Goal: Transaction & Acquisition: Purchase product/service

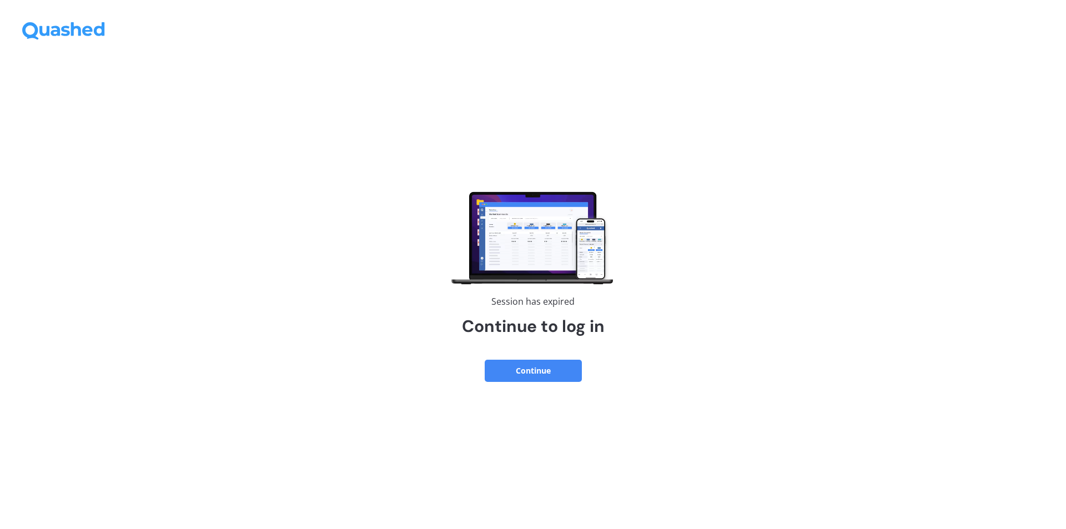
click at [540, 363] on button "Continue" at bounding box center [533, 371] width 97 height 22
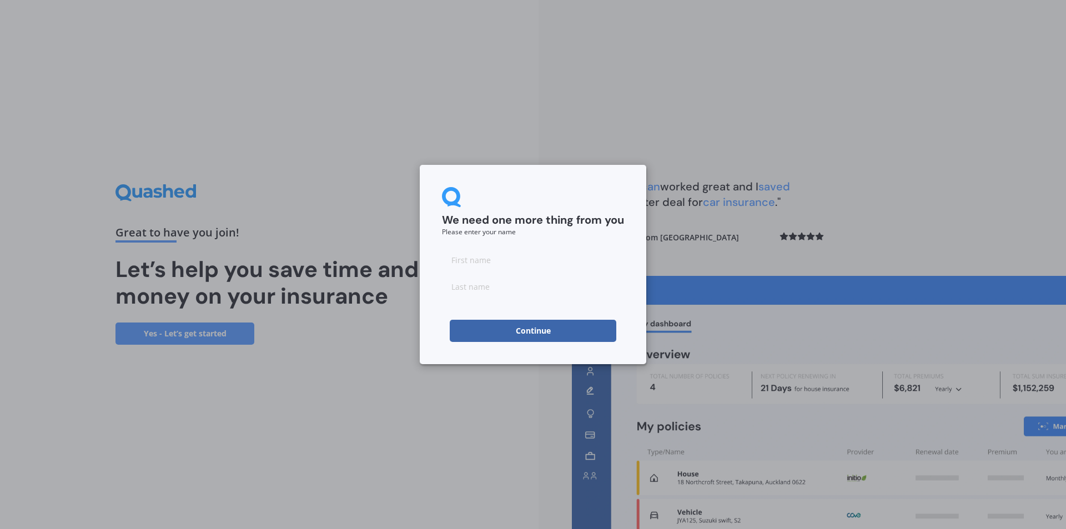
click at [464, 263] on input at bounding box center [533, 260] width 182 height 22
type input "H"
click at [472, 289] on input at bounding box center [533, 286] width 182 height 22
type input "W"
click at [488, 326] on button "Continue" at bounding box center [533, 331] width 167 height 22
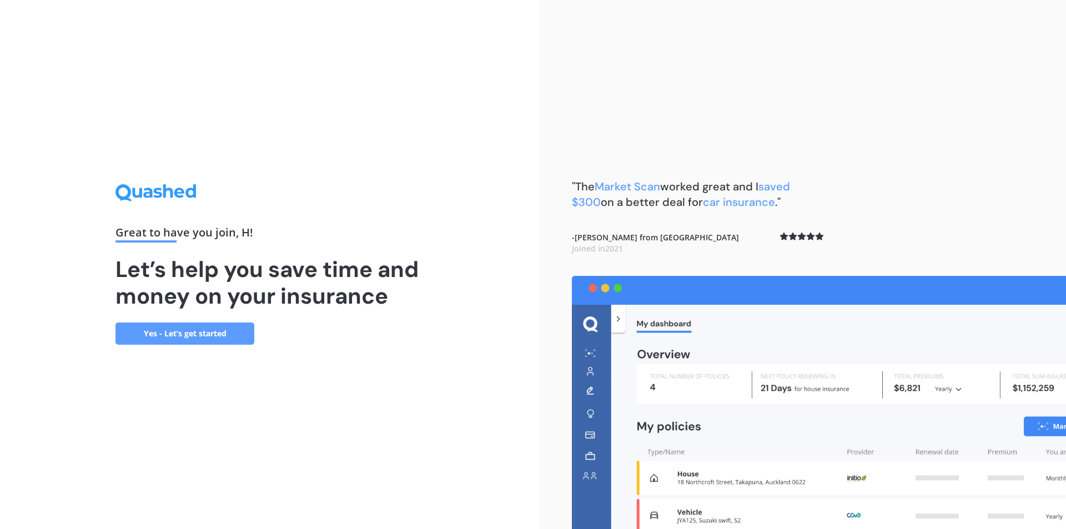
click at [230, 336] on link "Yes - Let’s get started" at bounding box center [184, 334] width 139 height 22
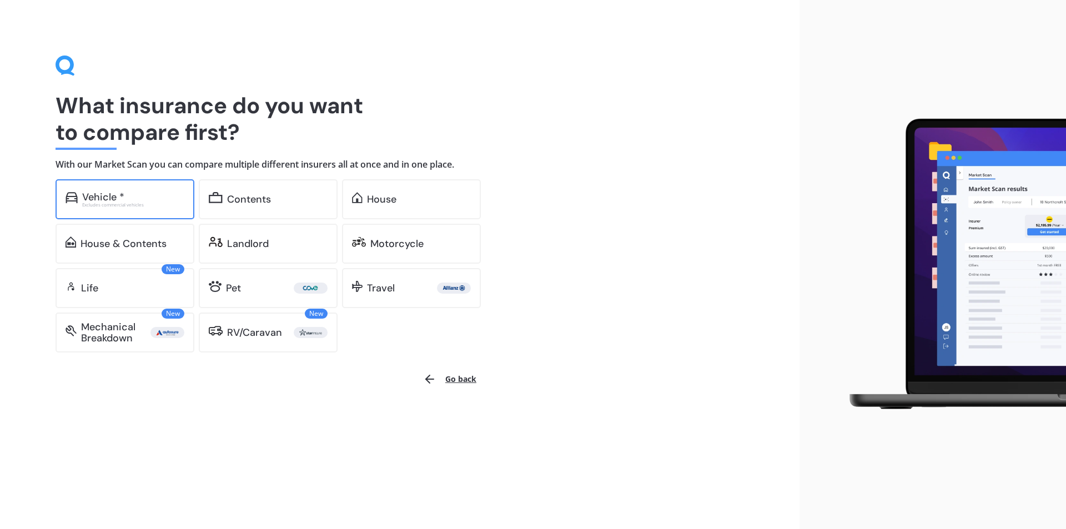
click at [147, 210] on div "Vehicle * Excludes commercial vehicles" at bounding box center [125, 199] width 139 height 40
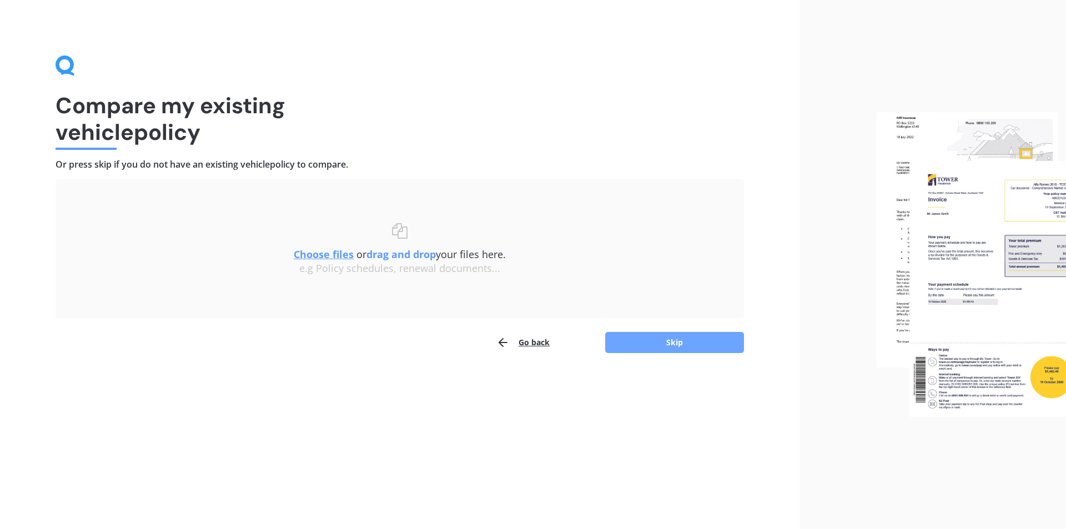
click at [642, 340] on button "Skip" at bounding box center [674, 342] width 139 height 21
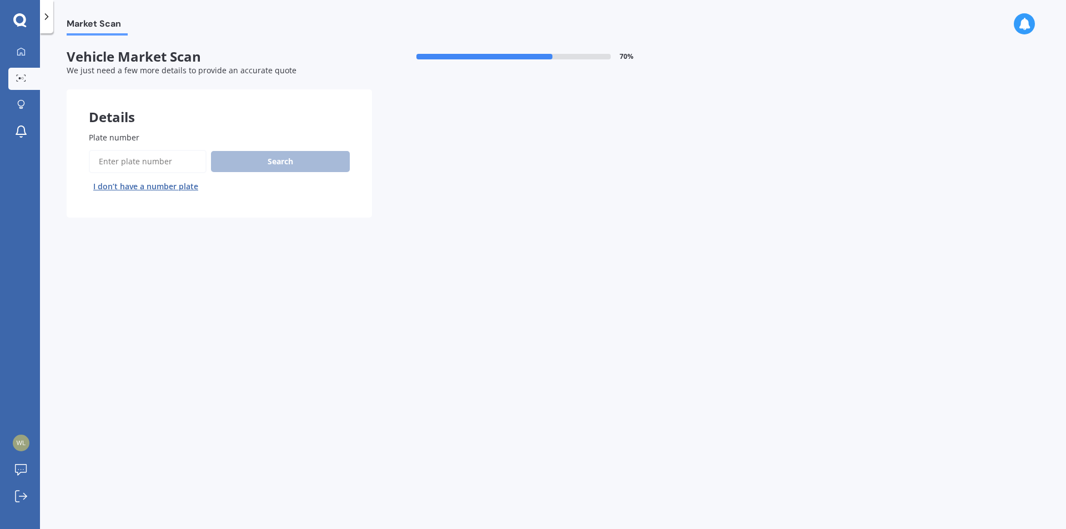
click at [148, 163] on input "Plate number" at bounding box center [148, 161] width 118 height 23
type input "kyf25"
click at [0, 0] on button "Next" at bounding box center [0, 0] width 0 height 0
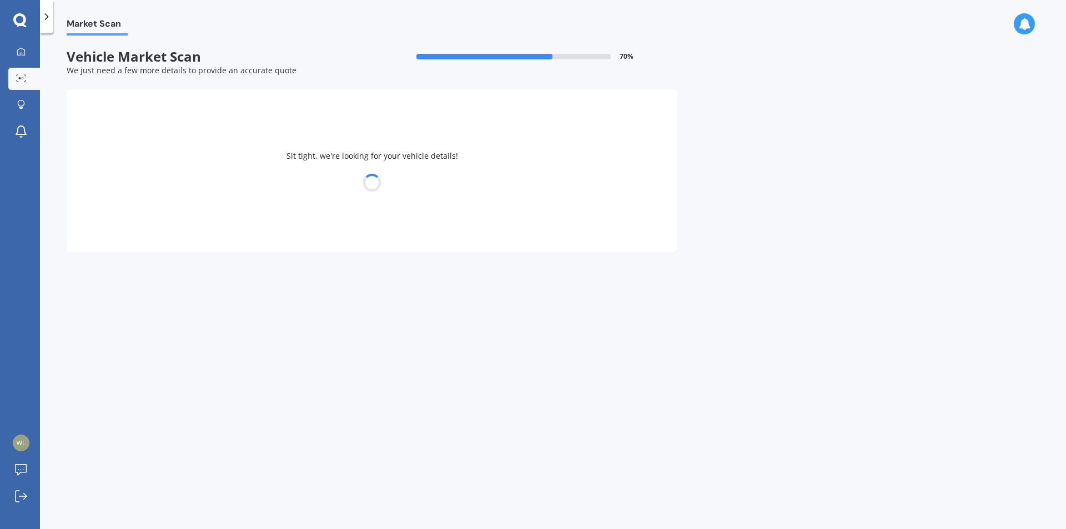
select select "SKODA"
select select "OCTAVIA"
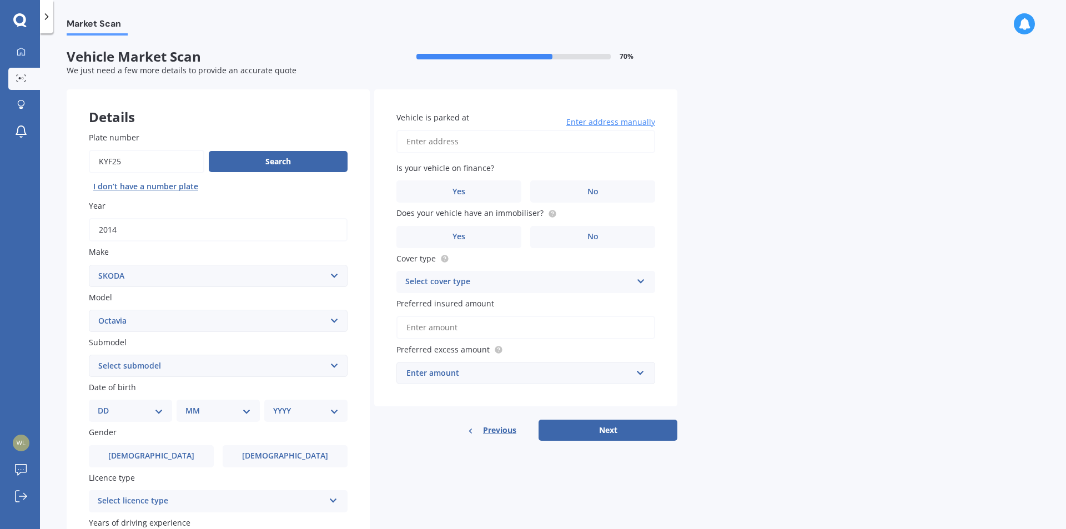
click at [540, 288] on div "Select cover type" at bounding box center [518, 281] width 227 height 13
click at [532, 302] on div "Comprehensive" at bounding box center [526, 304] width 258 height 20
click at [560, 193] on label "No" at bounding box center [592, 191] width 125 height 22
click at [0, 0] on input "No" at bounding box center [0, 0] width 0 height 0
click at [486, 235] on label "Yes" at bounding box center [458, 237] width 125 height 22
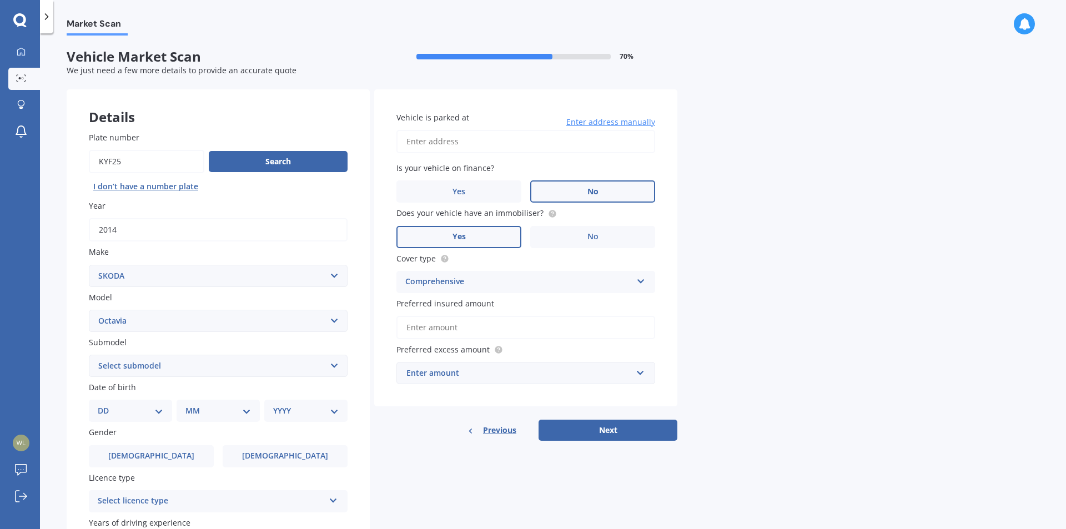
click at [0, 0] on input "Yes" at bounding box center [0, 0] width 0 height 0
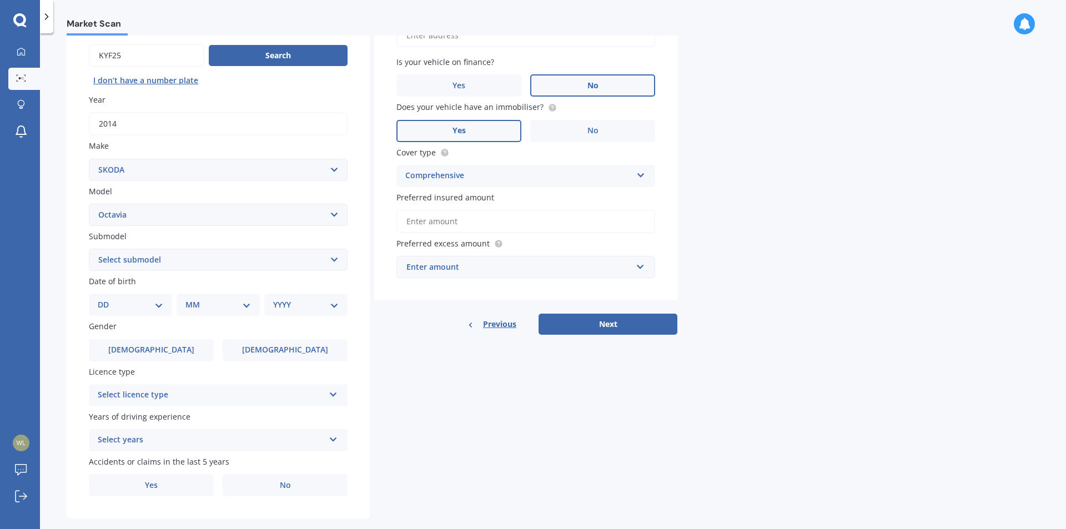
scroll to position [111, 0]
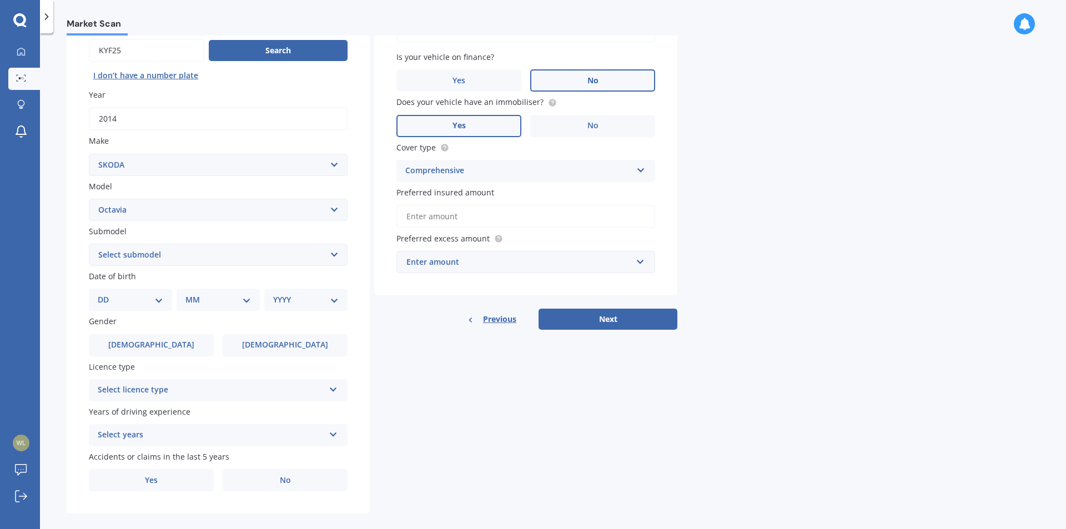
click at [159, 307] on div "DD 01 02 03 04 05 06 07 08 09 10 11 12 13 14 15 16 17 18 19 20 21 22 23 24 25 2…" at bounding box center [130, 300] width 83 height 22
click at [173, 398] on div "Select licence type NZ Full NZ Restricted NZ Learners [GEOGRAPHIC_DATA] [GEOGRA…" at bounding box center [218, 390] width 259 height 22
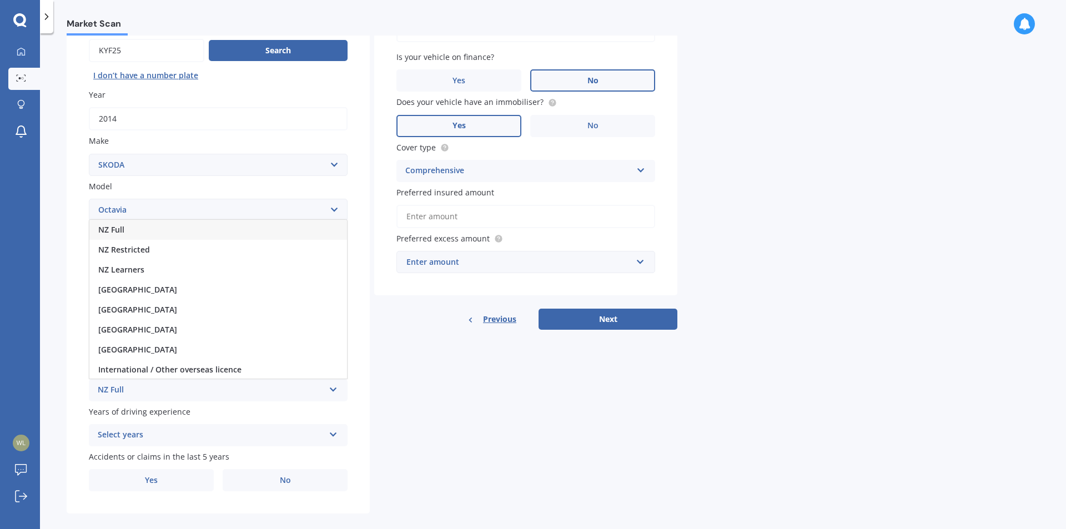
click at [124, 229] on span "NZ Full" at bounding box center [111, 229] width 26 height 11
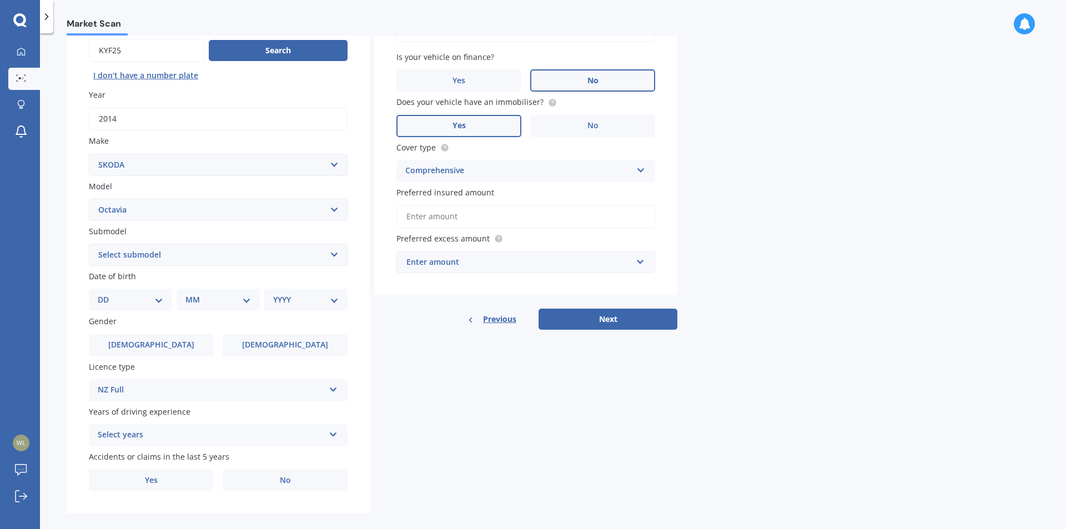
click at [199, 434] on div "Select years" at bounding box center [211, 435] width 227 height 13
click at [182, 332] on div "5 or more years" at bounding box center [218, 334] width 258 height 20
click at [180, 480] on label "Yes" at bounding box center [151, 480] width 125 height 22
click at [0, 0] on input "Yes" at bounding box center [0, 0] width 0 height 0
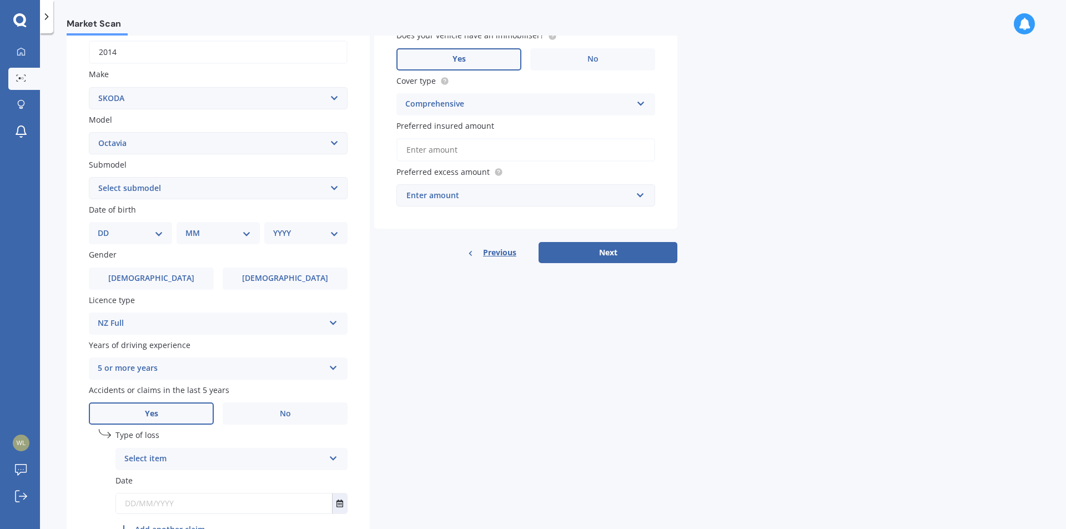
scroll to position [245, 0]
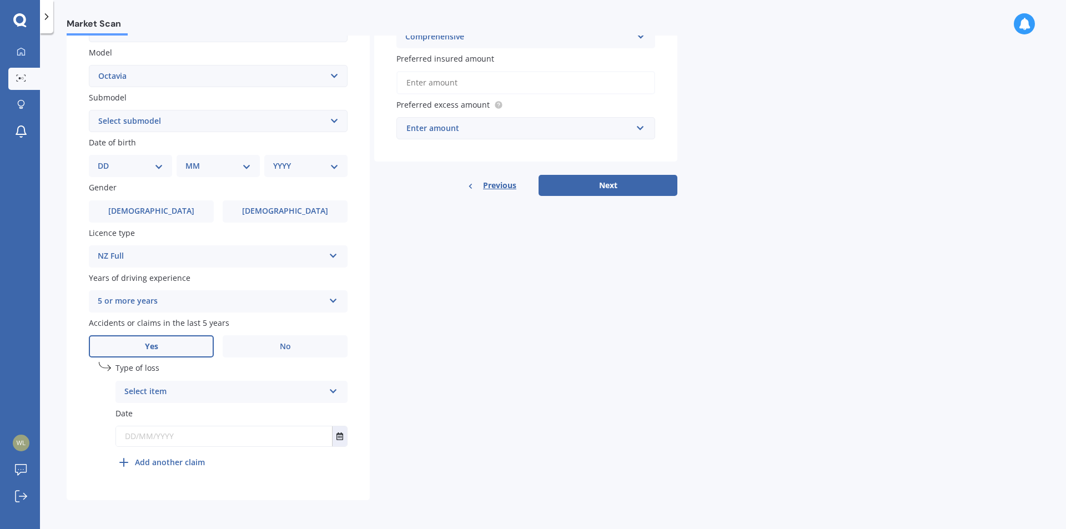
click at [194, 391] on div "Select item" at bounding box center [224, 391] width 200 height 13
click at [202, 416] on div "At fault accident" at bounding box center [231, 414] width 231 height 20
click at [209, 389] on div "At fault accident" at bounding box center [224, 391] width 200 height 13
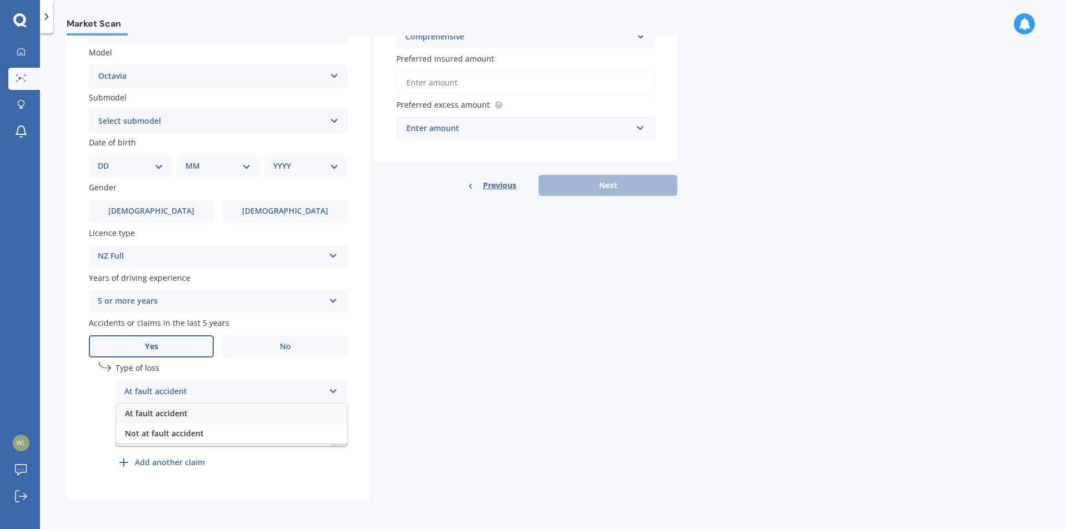
click at [207, 413] on div "At fault accident" at bounding box center [231, 414] width 231 height 20
click at [207, 430] on input "text" at bounding box center [224, 436] width 216 height 20
click at [338, 435] on icon "Select date" at bounding box center [339, 437] width 7 height 8
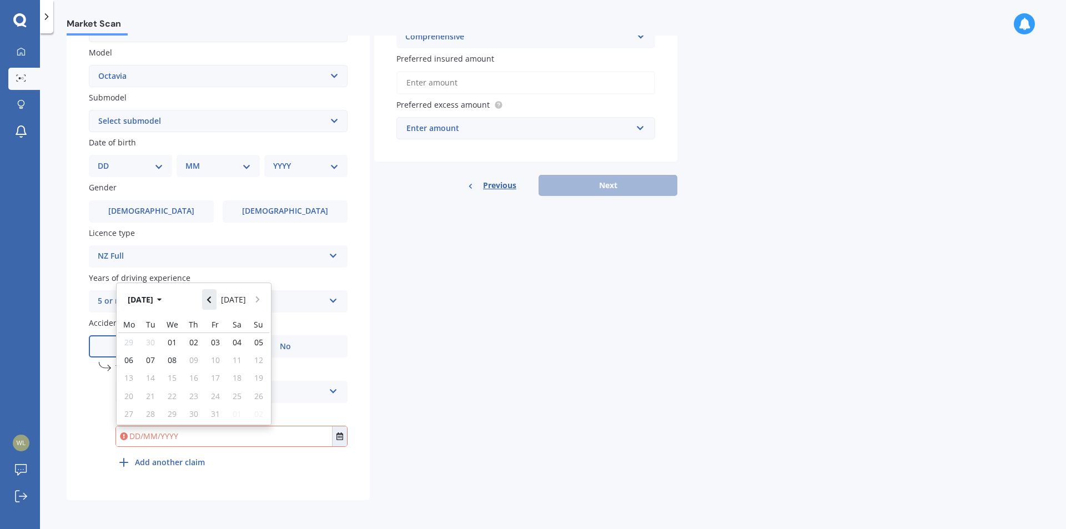
click at [217, 304] on button "Navigate back" at bounding box center [209, 299] width 14 height 20
drag, startPoint x: 269, startPoint y: 301, endPoint x: 260, endPoint y: 300, distance: 8.5
click at [268, 301] on div "[DATE] [DATE]" at bounding box center [194, 299] width 154 height 33
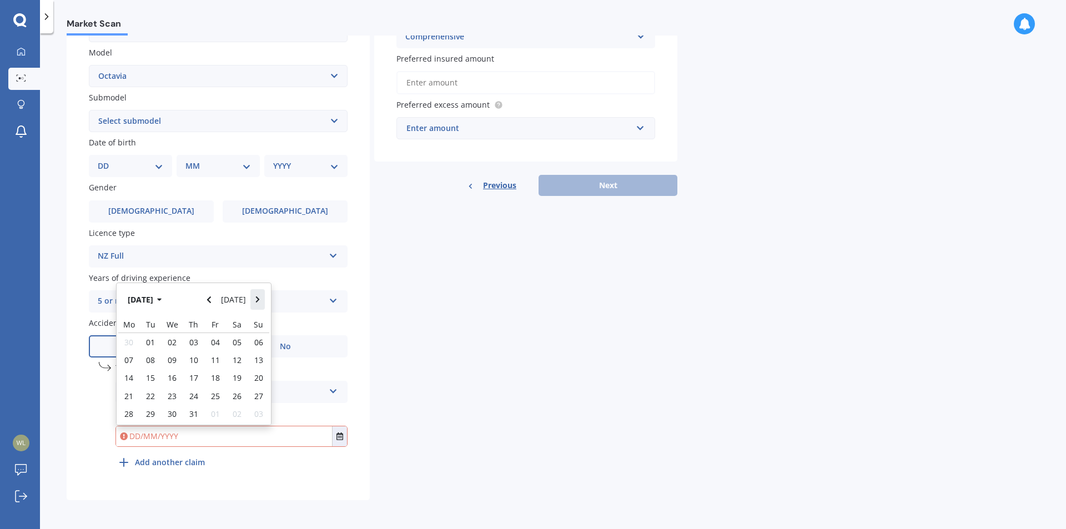
click at [260, 300] on button "Navigate forward" at bounding box center [257, 299] width 14 height 20
click at [206, 381] on div "15" at bounding box center [215, 378] width 22 height 18
type input "[DATE]"
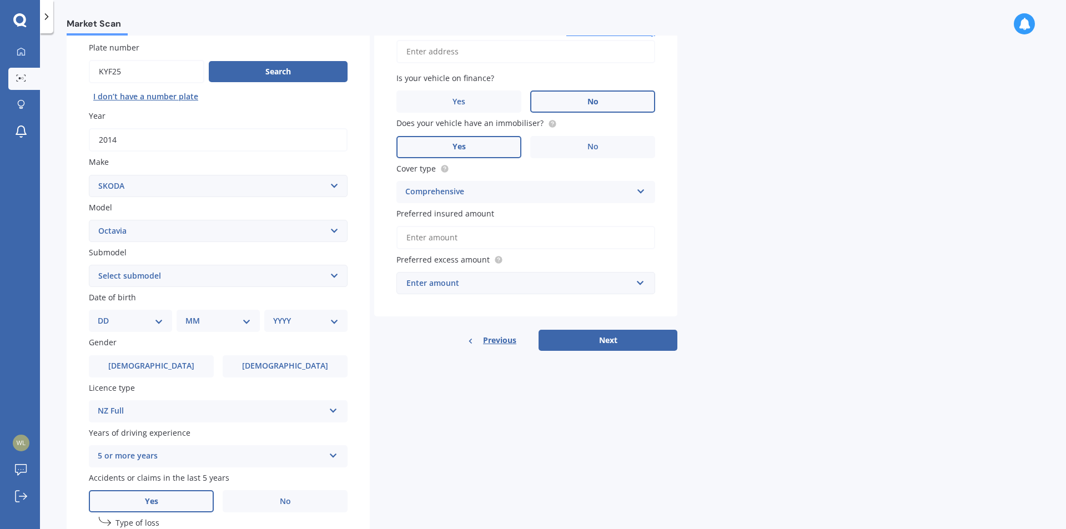
scroll to position [78, 0]
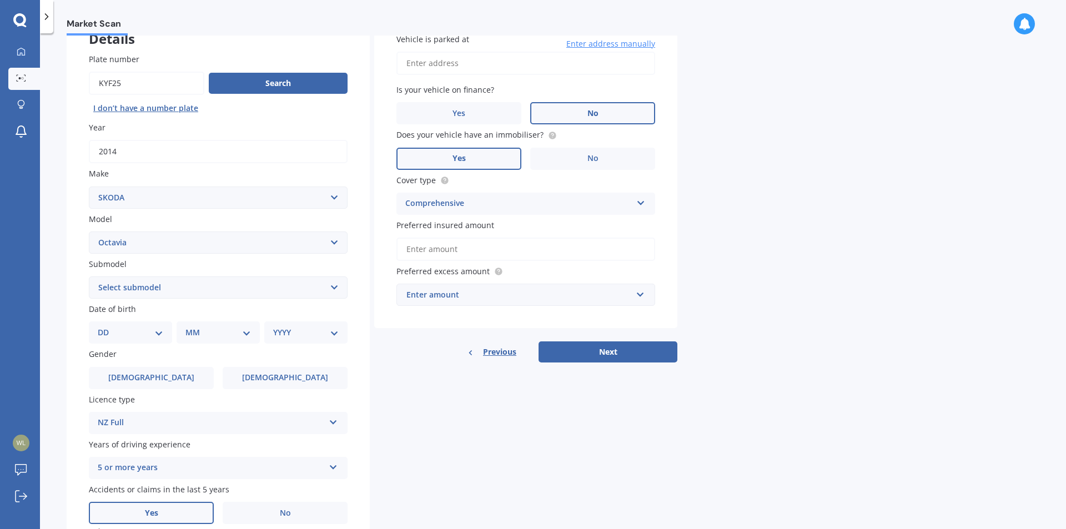
click at [487, 203] on div "Comprehensive" at bounding box center [518, 203] width 227 height 13
click at [469, 287] on input "text" at bounding box center [522, 294] width 249 height 21
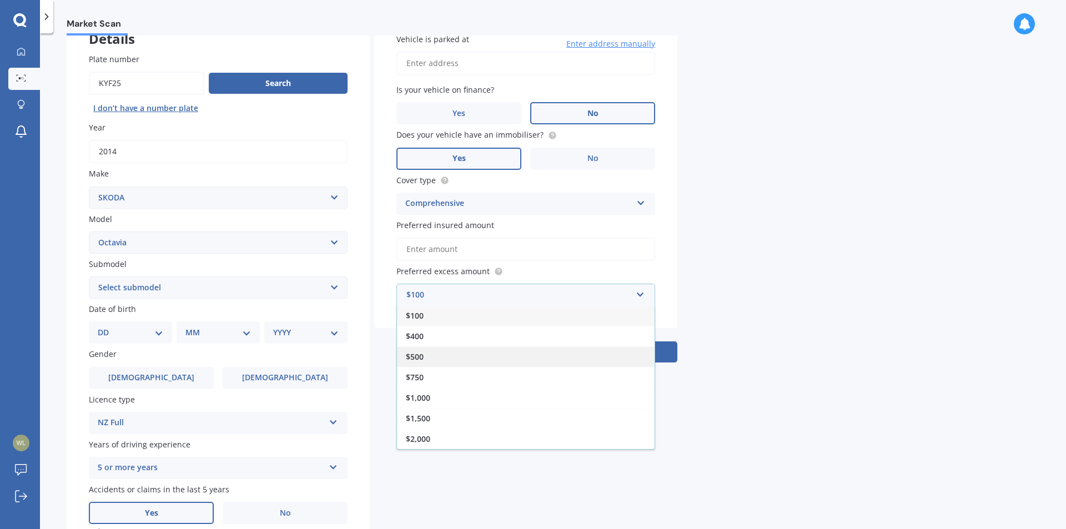
click at [475, 354] on div "$500" at bounding box center [526, 356] width 258 height 21
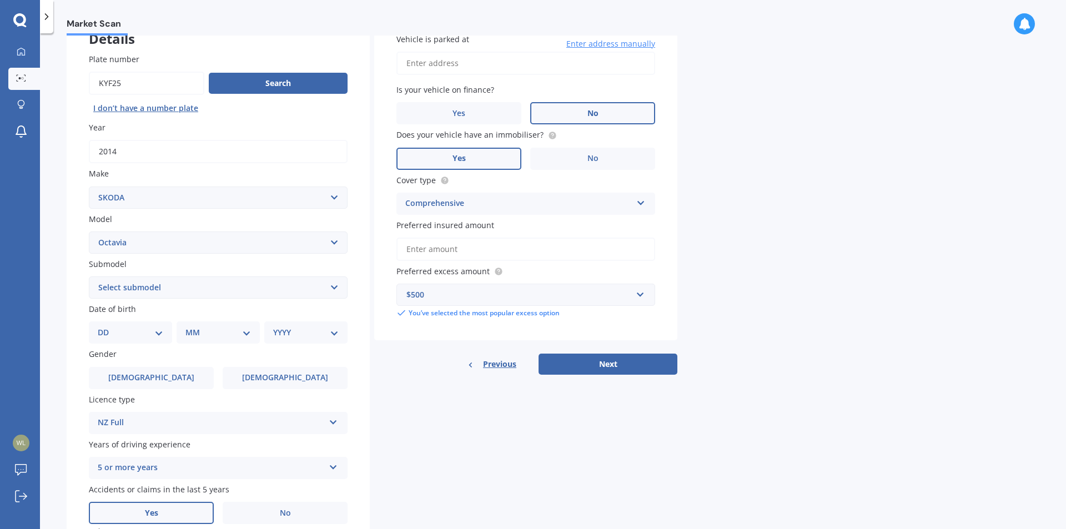
click at [471, 299] on div "$500" at bounding box center [518, 295] width 225 height 12
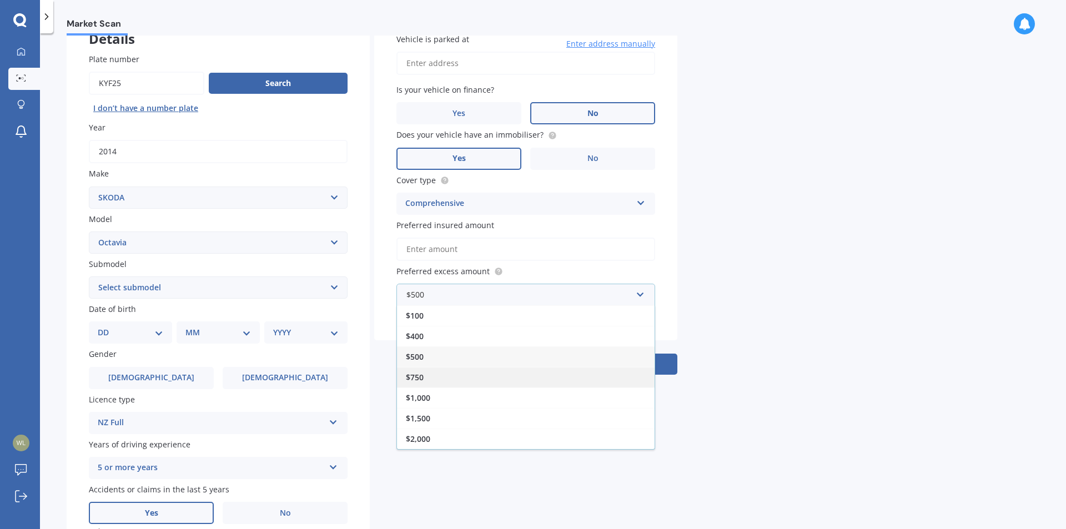
click at [462, 379] on div "$750" at bounding box center [526, 377] width 258 height 21
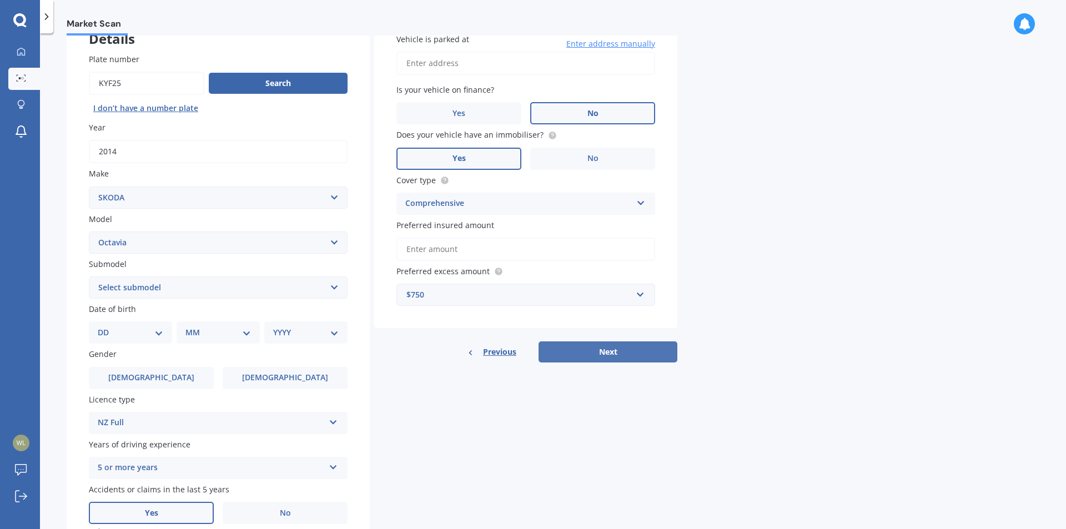
click at [600, 356] on button "Next" at bounding box center [608, 351] width 139 height 21
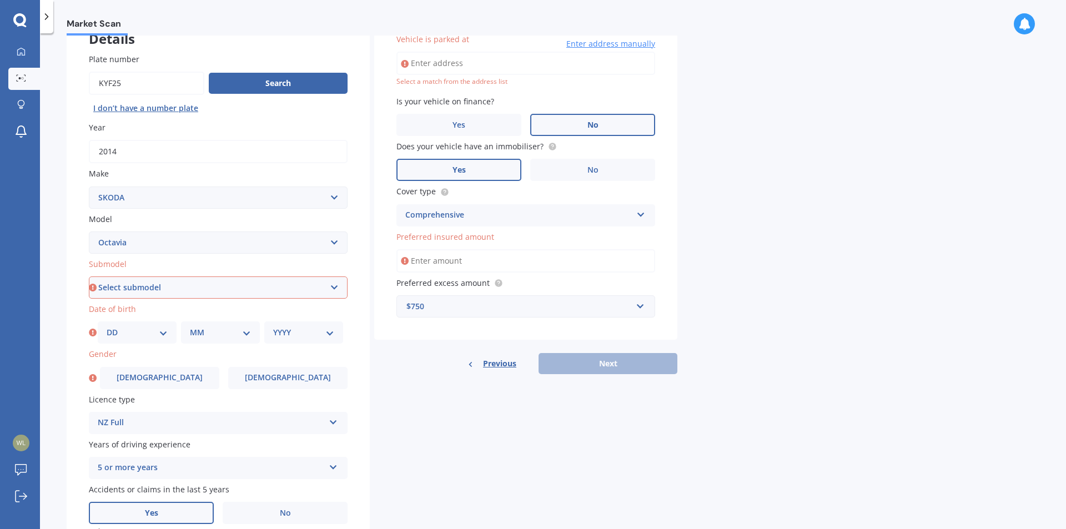
click at [460, 259] on input "Preferred insured amount" at bounding box center [525, 260] width 259 height 23
click at [287, 267] on label "Submodel" at bounding box center [216, 264] width 254 height 12
click at [287, 277] on select "Select submodel (All other) Combi vRS 2.0 TDI Combi 1.6 TDI Combi 1.9 TDI Combi…" at bounding box center [218, 288] width 259 height 22
click at [272, 293] on select "Select submodel (All other) Combi vRS 2.0 TDI Combi 1.6 TDI Combi 1.9 TDI Combi…" at bounding box center [218, 288] width 259 height 22
select select "COMBI 1.6 TDI"
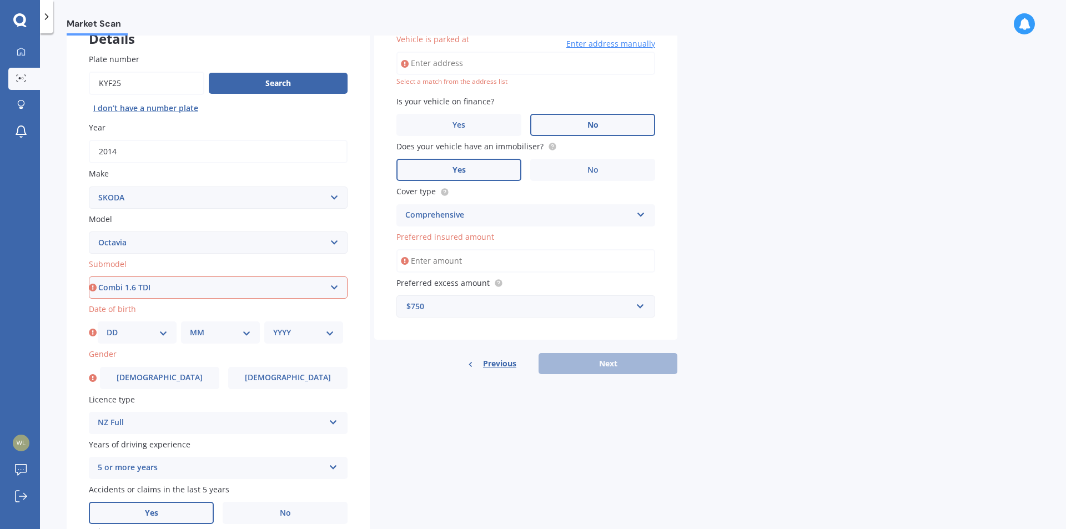
click at [89, 277] on select "Select submodel (All other) Combi vRS 2.0 TDI Combi 1.6 TDI Combi 1.9 TDI Combi…" at bounding box center [218, 288] width 259 height 22
click at [154, 329] on select "DD 01 02 03 04 05 06 07 08 09 10 11 12 13 14 15 16 17 18 19 20 21 22 23 24 25 2…" at bounding box center [137, 332] width 61 height 12
select select "29"
click at [107, 326] on select "DD 01 02 03 04 05 06 07 08 09 10 11 12 13 14 15 16 17 18 19 20 21 22 23 24 25 2…" at bounding box center [137, 332] width 61 height 12
click at [205, 334] on select "MM 01 02 03 04 05 06 07 08 09 10 11 12" at bounding box center [220, 332] width 61 height 12
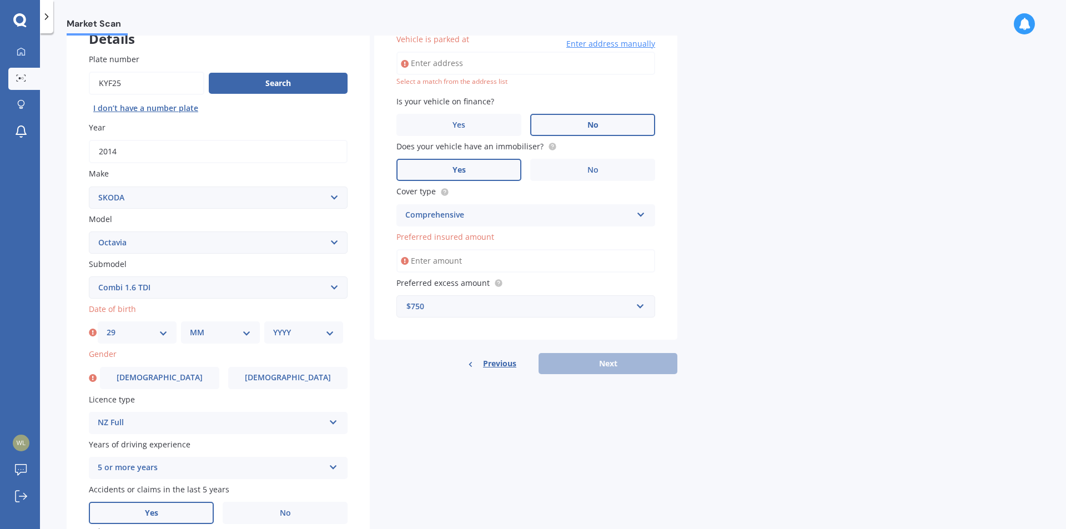
select select "10"
click at [190, 326] on select "MM 01 02 03 04 05 06 07 08 09 10 11 12" at bounding box center [220, 332] width 61 height 12
drag, startPoint x: 285, startPoint y: 334, endPoint x: 291, endPoint y: 335, distance: 6.2
click at [291, 335] on select "YYYY 2025 2024 2023 2022 2021 2020 2019 2018 2017 2016 2015 2014 2013 2012 2011…" at bounding box center [303, 332] width 61 height 12
select select "2000"
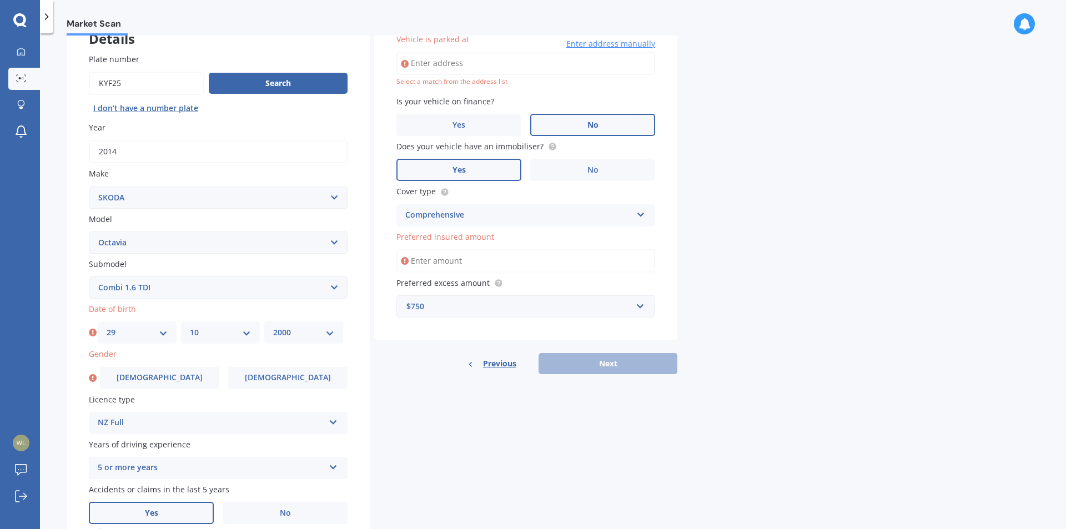
click at [273, 326] on select "YYYY 2025 2024 2023 2022 2021 2020 2019 2018 2017 2016 2015 2014 2013 2012 2011…" at bounding box center [303, 332] width 61 height 12
click at [176, 365] on div "Gender [DEMOGRAPHIC_DATA] [DEMOGRAPHIC_DATA]" at bounding box center [218, 368] width 259 height 41
drag, startPoint x: 191, startPoint y: 375, endPoint x: 279, endPoint y: 370, distance: 87.9
click at [192, 375] on label "[DEMOGRAPHIC_DATA]" at bounding box center [159, 378] width 119 height 22
click at [0, 0] on input "[DEMOGRAPHIC_DATA]" at bounding box center [0, 0] width 0 height 0
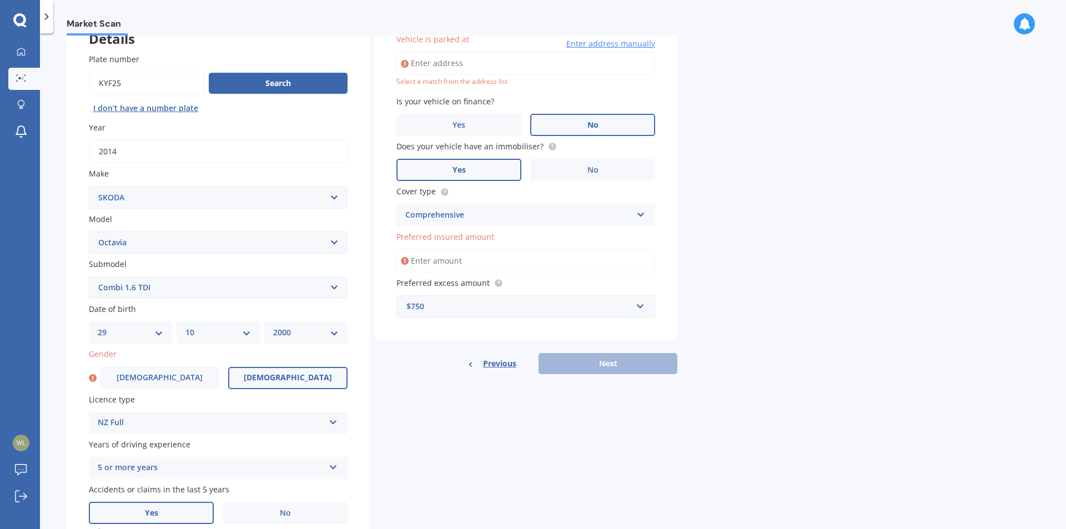
scroll to position [76, 0]
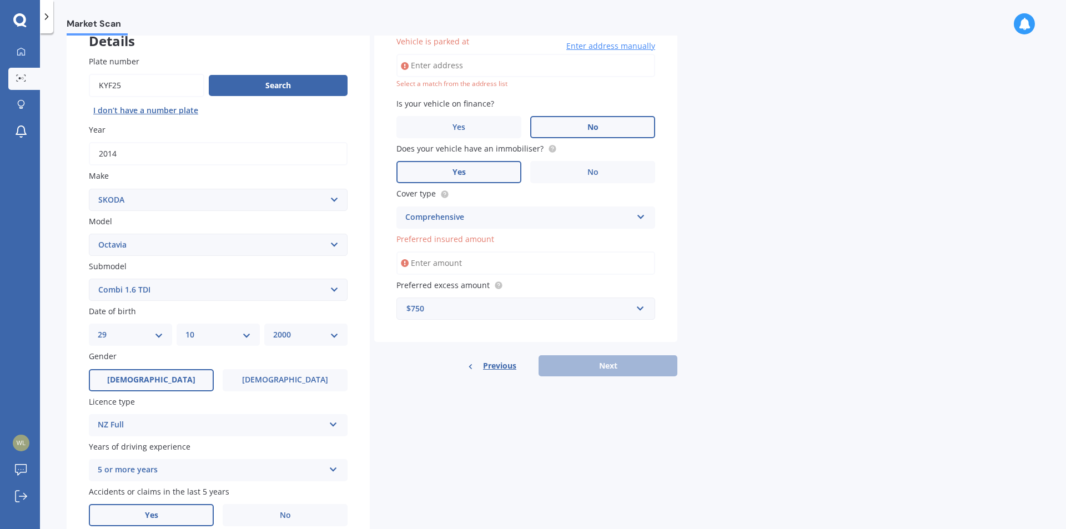
click at [617, 367] on div "Previous Next" at bounding box center [525, 365] width 303 height 21
click at [445, 67] on input "Vehicle is parked at" at bounding box center [525, 65] width 259 height 23
click at [690, 145] on div "Market Scan Vehicle Market Scan 70 % We just need a few more details to provide…" at bounding box center [553, 284] width 1026 height 496
click at [595, 71] on input "[STREET_ADDRESS][PERSON_NAME] 000-0000" at bounding box center [525, 65] width 259 height 23
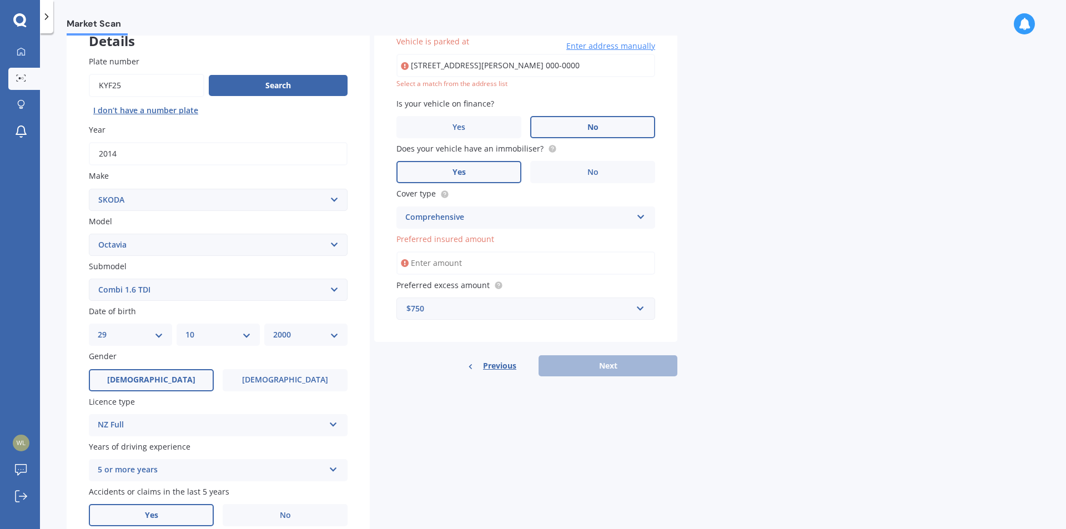
drag, startPoint x: 598, startPoint y: 67, endPoint x: 804, endPoint y: 102, distance: 209.0
click at [804, 102] on div "Market Scan Vehicle Market Scan 70 % We just need a few more details to provide…" at bounding box center [553, 284] width 1026 height 496
type input "[STREET_ADDRESS][PERSON_NAME]"
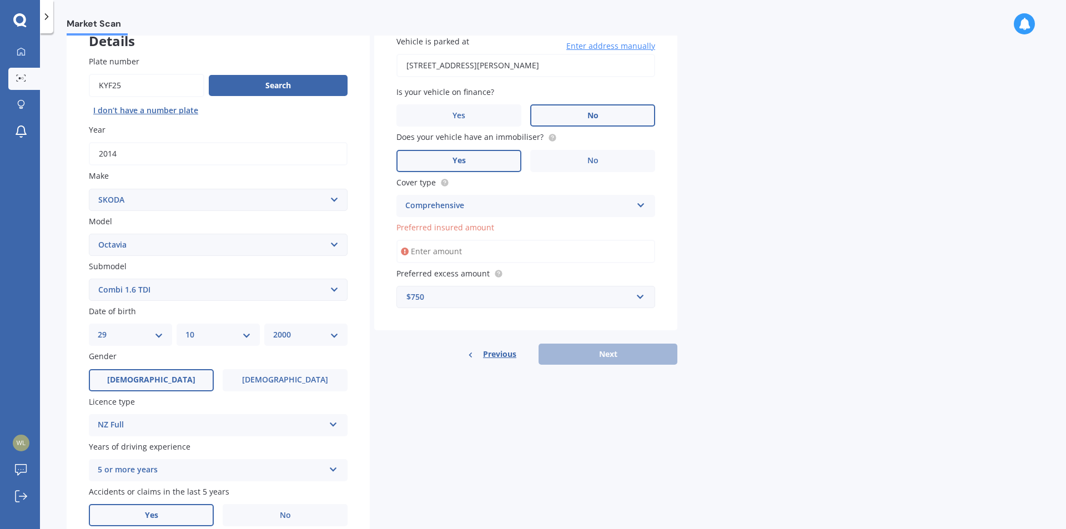
click at [495, 245] on input "Preferred insured amount" at bounding box center [525, 251] width 259 height 23
type input "$1"
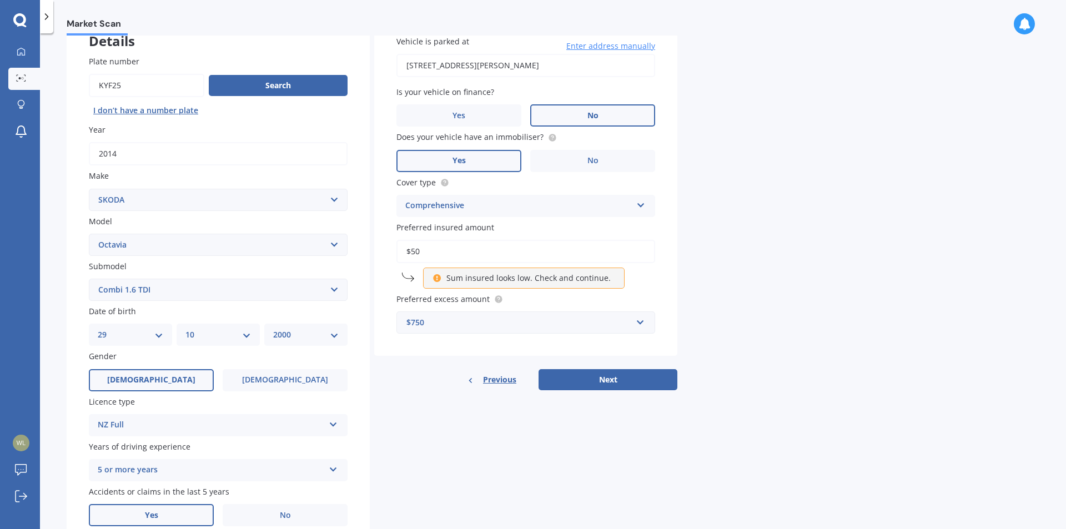
type input "$5"
click at [490, 238] on div "Preferred insured amount $4,000 Sum insured looks low. Check and continue." at bounding box center [525, 255] width 259 height 67
click at [532, 275] on p "Sum insured looks low. Check and continue." at bounding box center [528, 278] width 164 height 11
drag, startPoint x: 519, startPoint y: 254, endPoint x: 425, endPoint y: 264, distance: 94.4
click at [419, 258] on input "$4,000" at bounding box center [525, 251] width 259 height 23
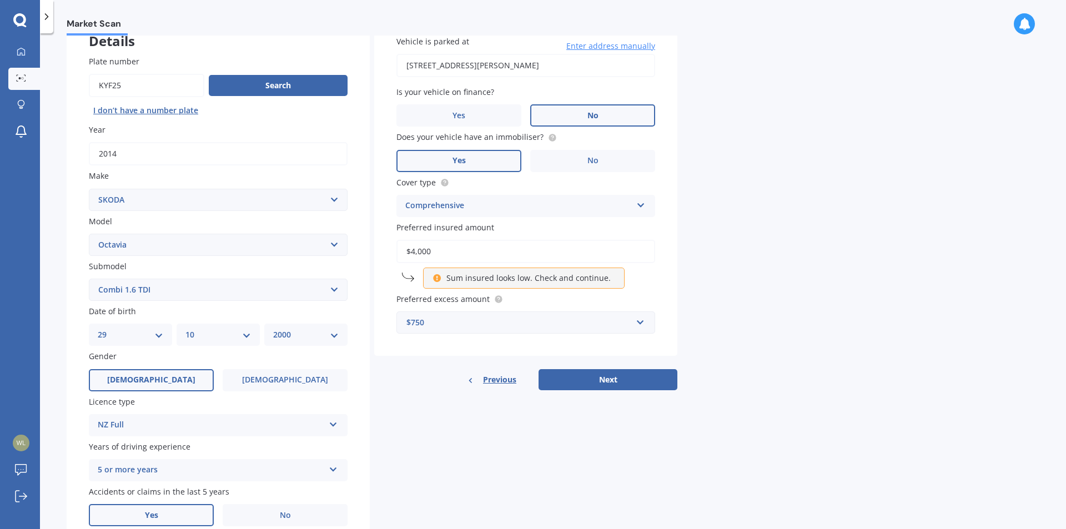
click at [423, 278] on div "Sum insured looks low. Check and continue." at bounding box center [524, 278] width 202 height 21
click at [450, 253] on input "$4,000" at bounding box center [525, 251] width 259 height 23
type input "$4"
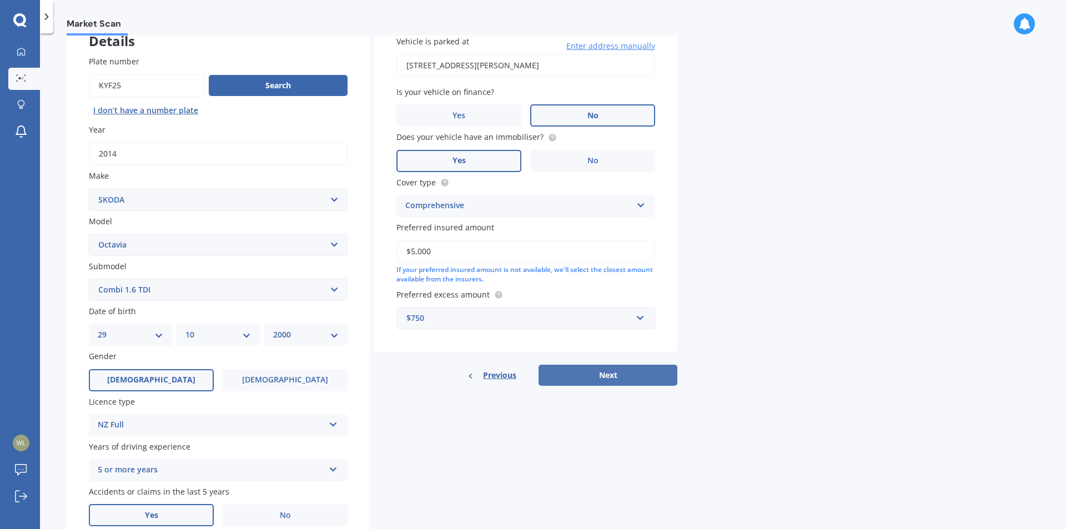
type input "$5,000"
click at [646, 380] on button "Next" at bounding box center [608, 375] width 139 height 21
select select "29"
select select "10"
select select "2000"
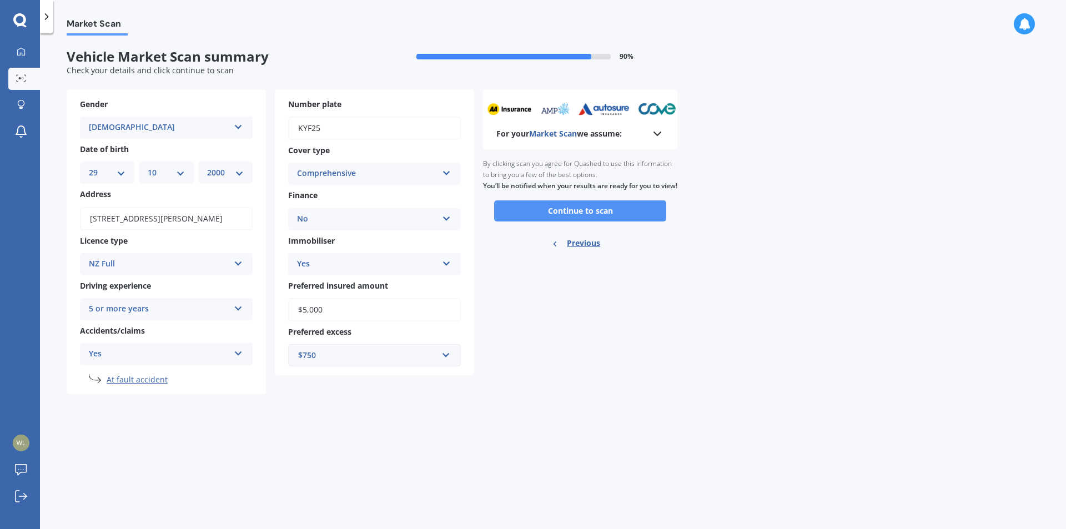
click at [601, 214] on button "Continue to scan" at bounding box center [580, 210] width 172 height 21
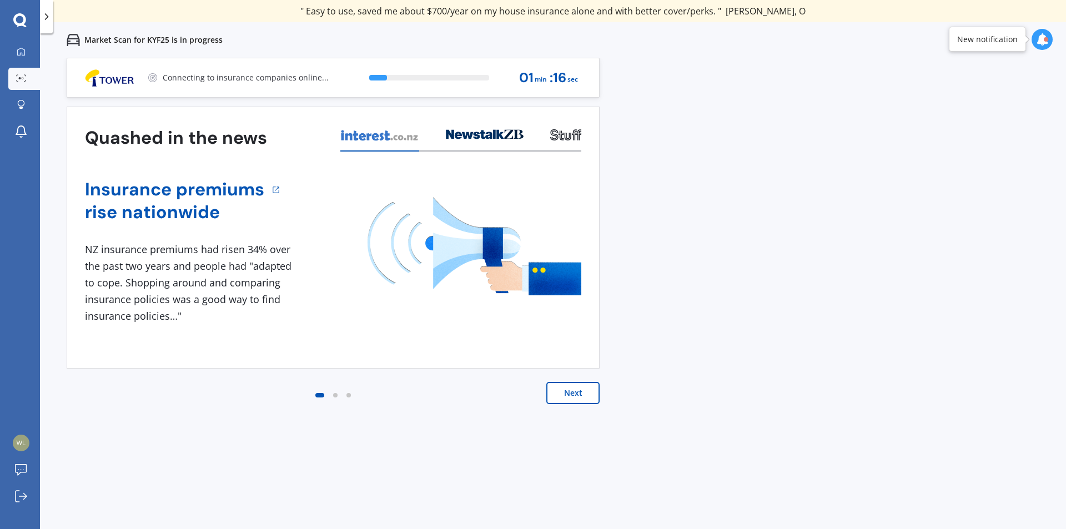
click at [572, 380] on div "Quashed in the news Insurance premiums rise nationwide 1 NZ insurance premiums …" at bounding box center [333, 267] width 533 height 320
click at [577, 391] on button "Next" at bounding box center [572, 393] width 53 height 22
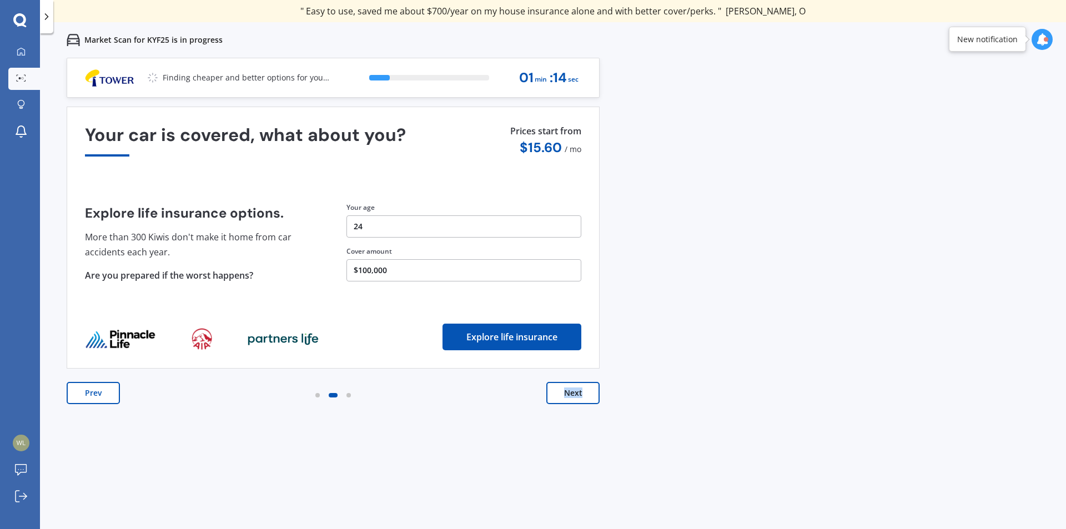
click at [577, 391] on button "Next" at bounding box center [572, 393] width 53 height 22
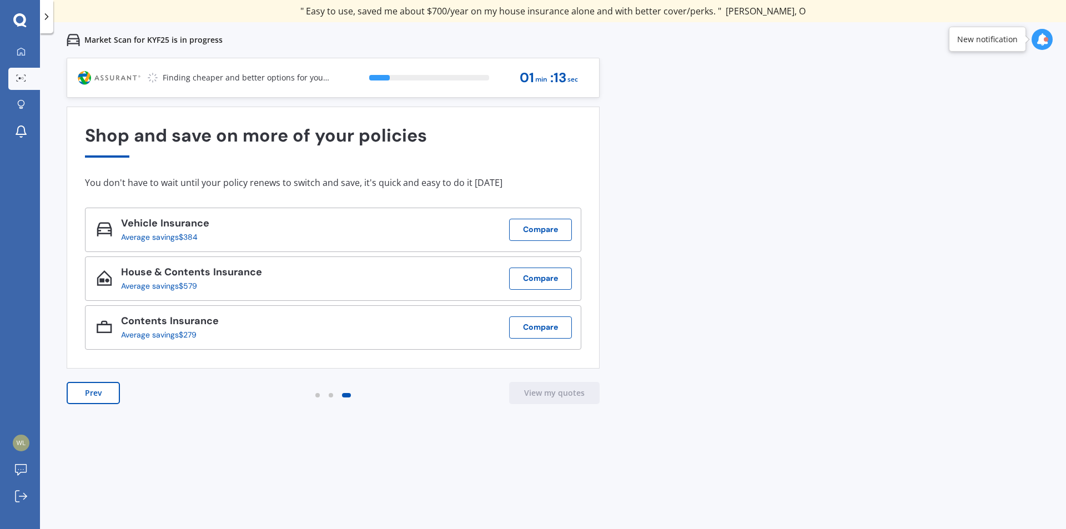
click at [698, 383] on div "Previous 80,000+ [DEMOGRAPHIC_DATA] consumers have signed up to shop and save t…" at bounding box center [553, 322] width 1026 height 529
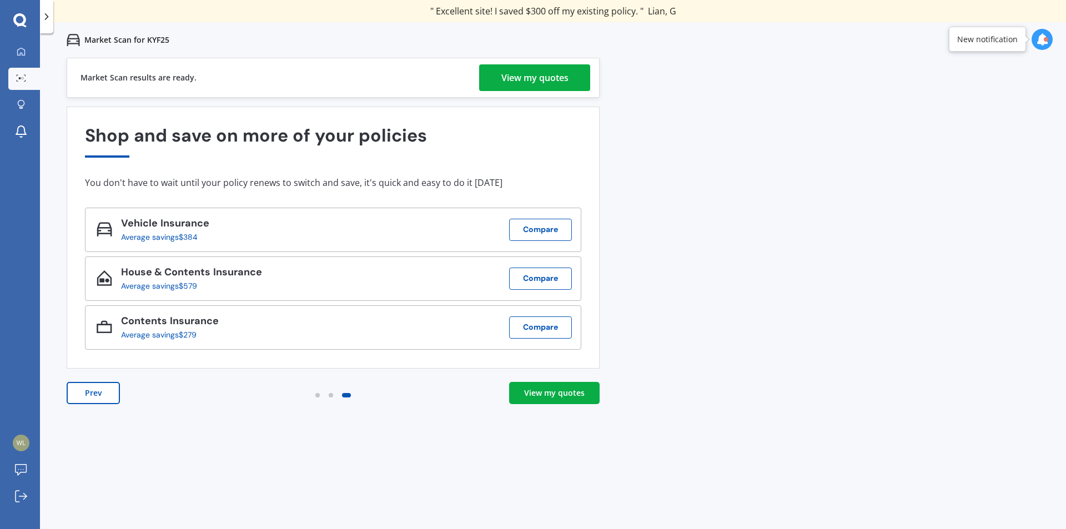
click at [525, 92] on div "Market Scan results are ready. View my quotes" at bounding box center [333, 78] width 533 height 40
click at [536, 84] on div "View my quotes" at bounding box center [534, 77] width 67 height 27
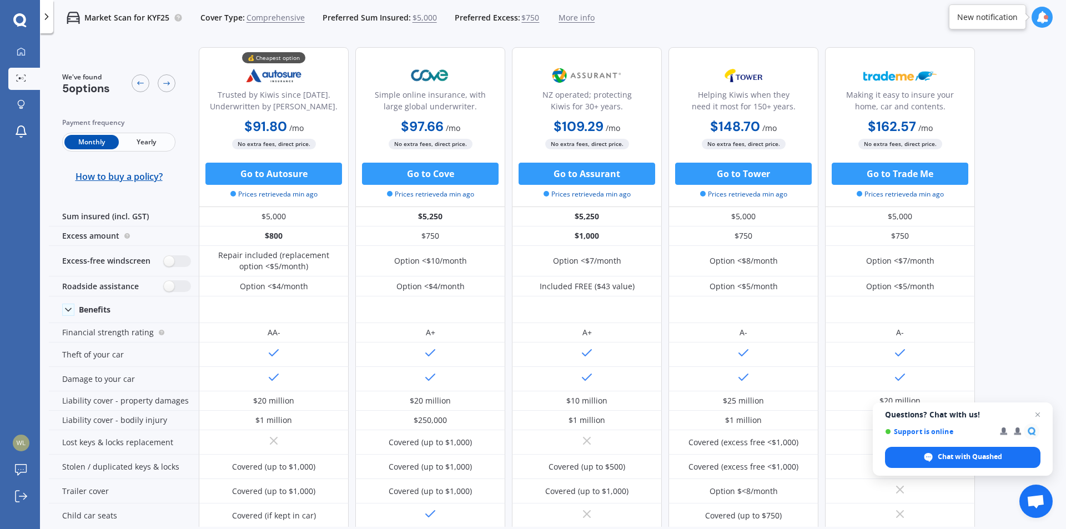
click at [150, 148] on span "Yearly" at bounding box center [146, 142] width 54 height 14
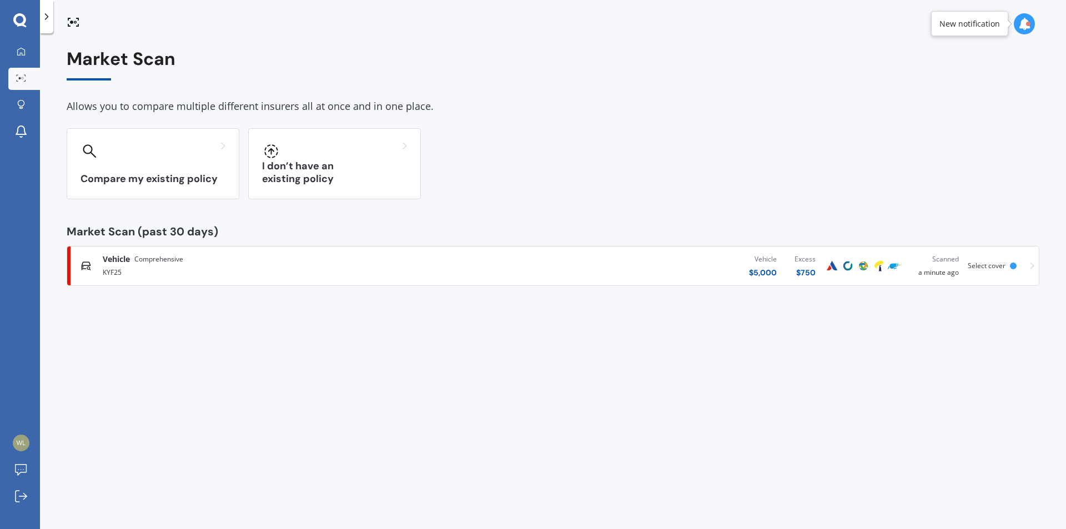
click at [549, 253] on div "Vehicle $ 5,000 Excess $ 750" at bounding box center [639, 265] width 372 height 33
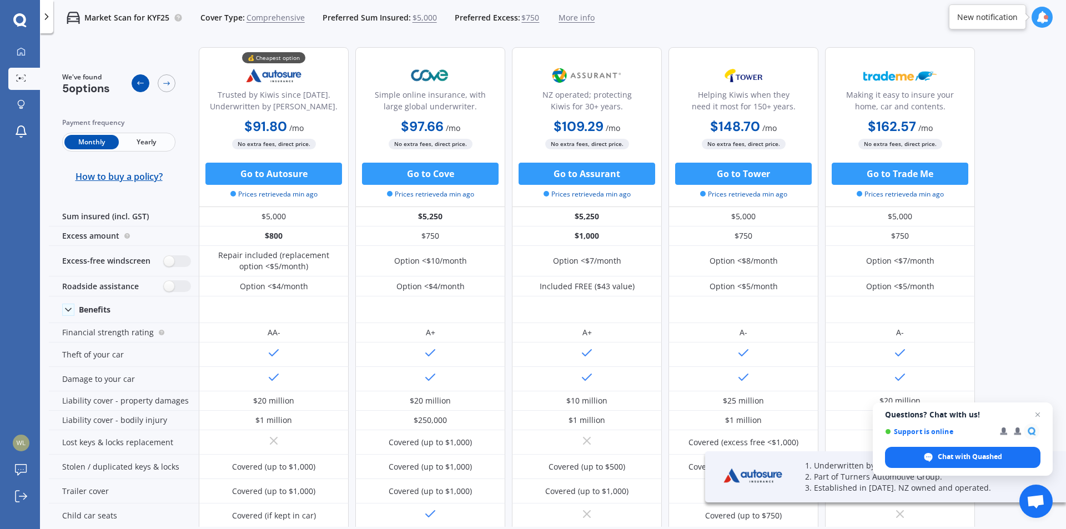
click at [142, 88] on div at bounding box center [141, 83] width 18 height 18
click at [144, 52] on div "We've found 5 options Payment frequency Monthly Yearly How to buy a policy?" at bounding box center [124, 127] width 150 height 160
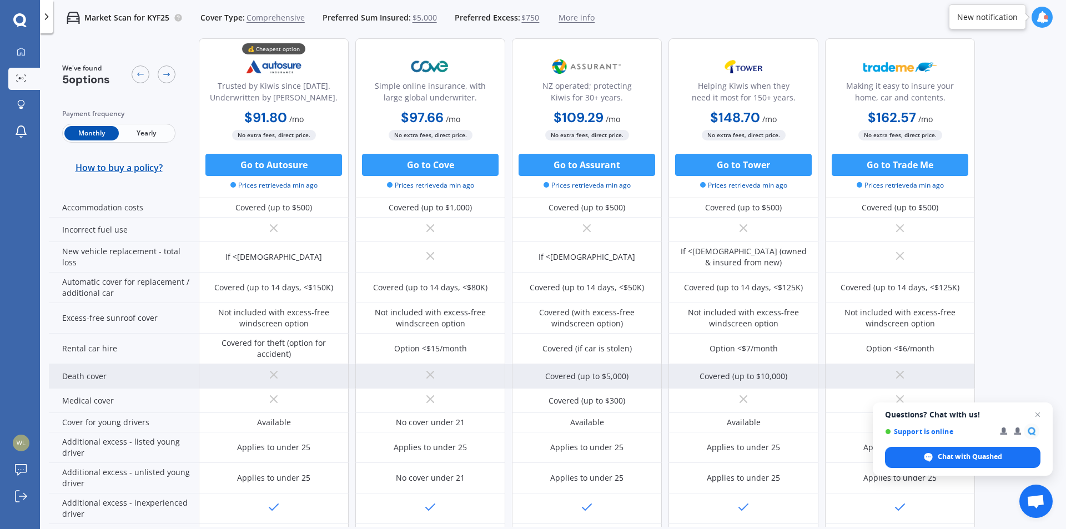
scroll to position [444, 0]
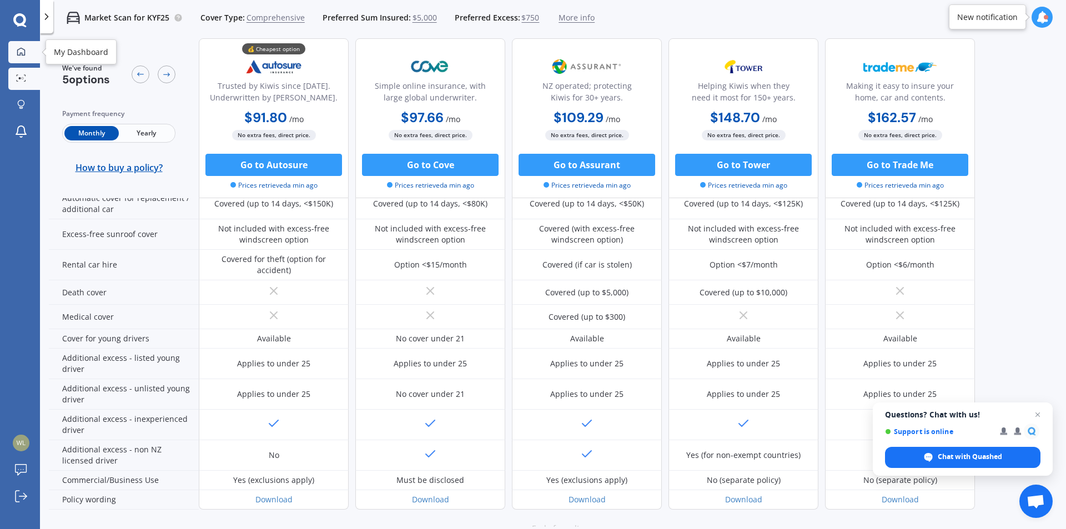
click at [26, 52] on div at bounding box center [21, 52] width 17 height 10
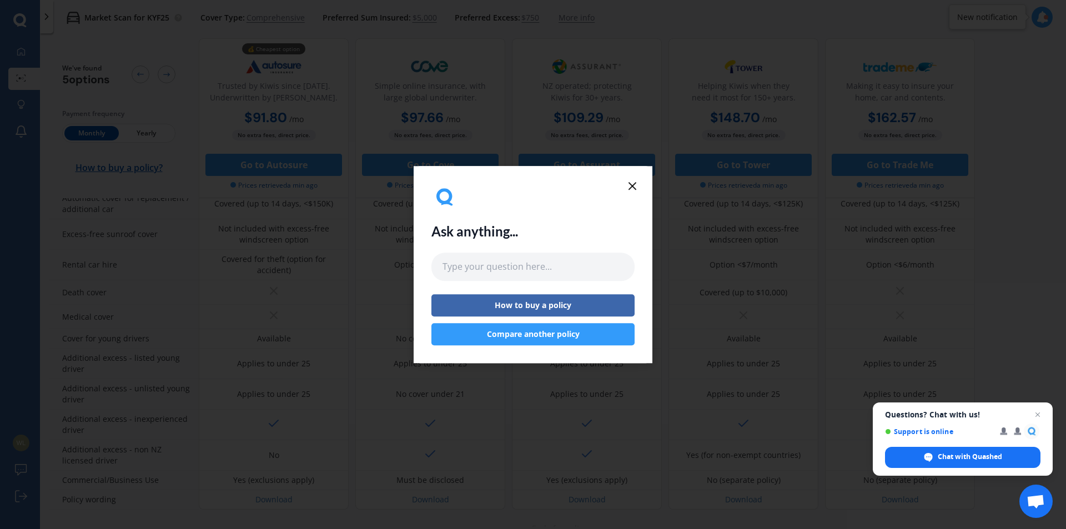
click at [639, 189] on div "Ask anything... How to buy a policy Compare another policy" at bounding box center [533, 264] width 239 height 197
click at [639, 189] on icon at bounding box center [632, 185] width 13 height 13
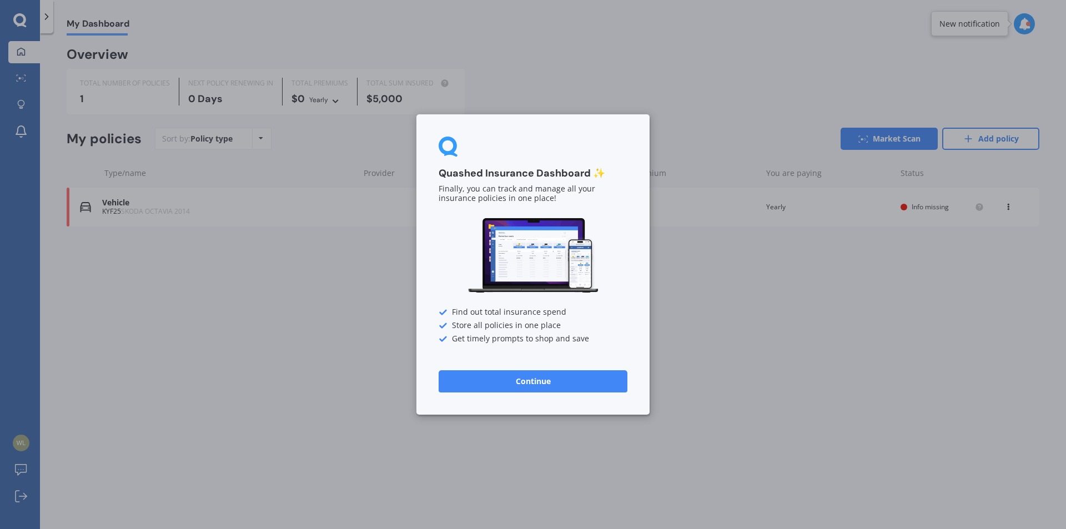
drag, startPoint x: 333, startPoint y: 119, endPoint x: 341, endPoint y: 142, distance: 24.1
click at [333, 119] on div "Quashed Insurance Dashboard ✨ Finally, you can track and manage all your insura…" at bounding box center [533, 264] width 1066 height 529
click at [573, 372] on button "Continue" at bounding box center [533, 381] width 189 height 22
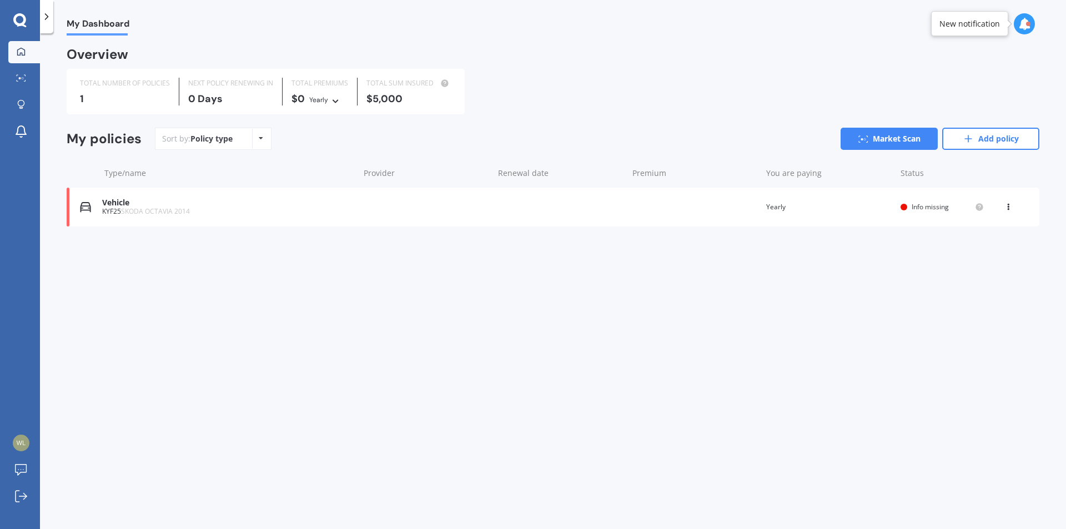
click at [1017, 206] on div "View option View policy Delete" at bounding box center [1009, 207] width 33 height 11
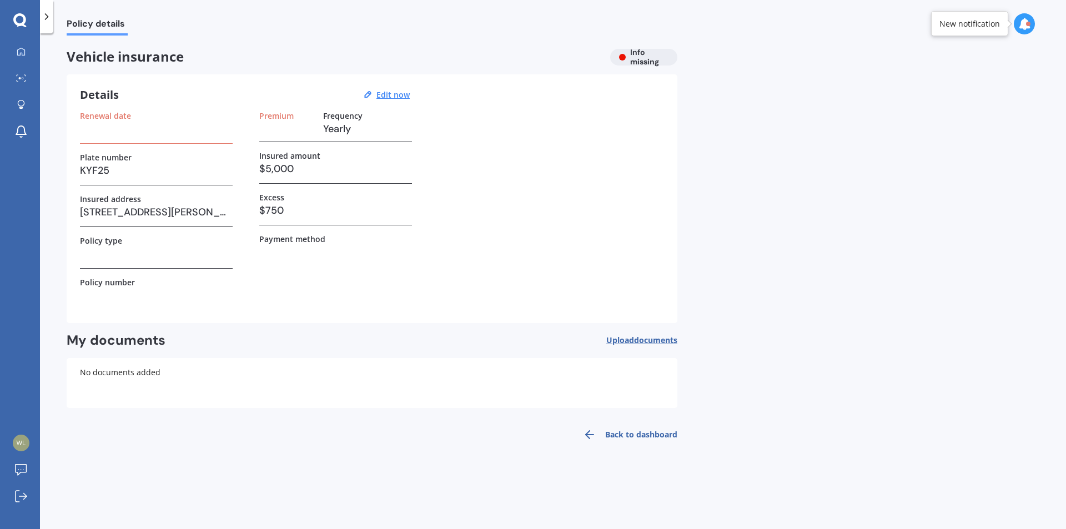
click at [631, 62] on div "Vehicle insurance Info missing" at bounding box center [372, 57] width 611 height 17
click at [42, 22] on icon at bounding box center [46, 16] width 11 height 11
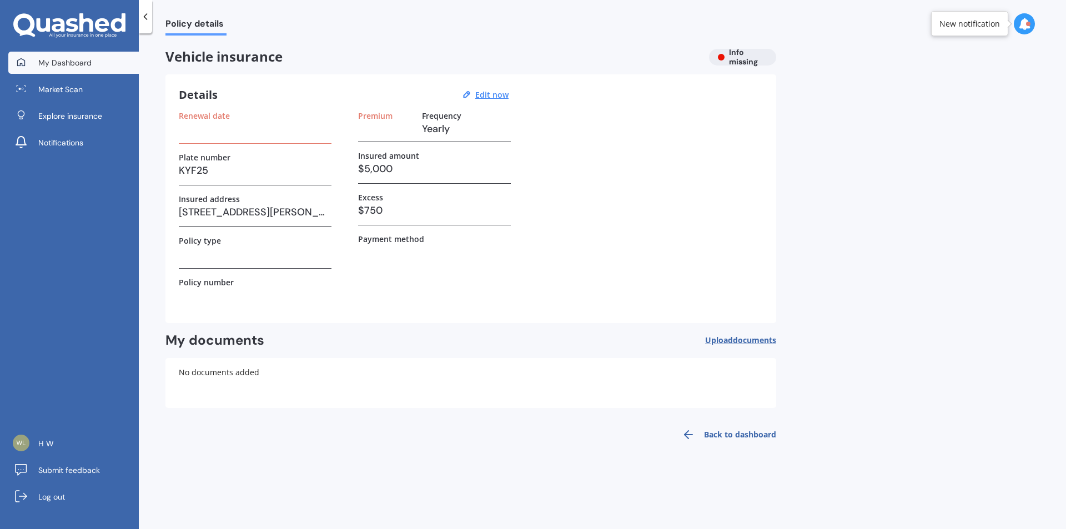
click at [76, 59] on span "My Dashboard" at bounding box center [64, 62] width 53 height 11
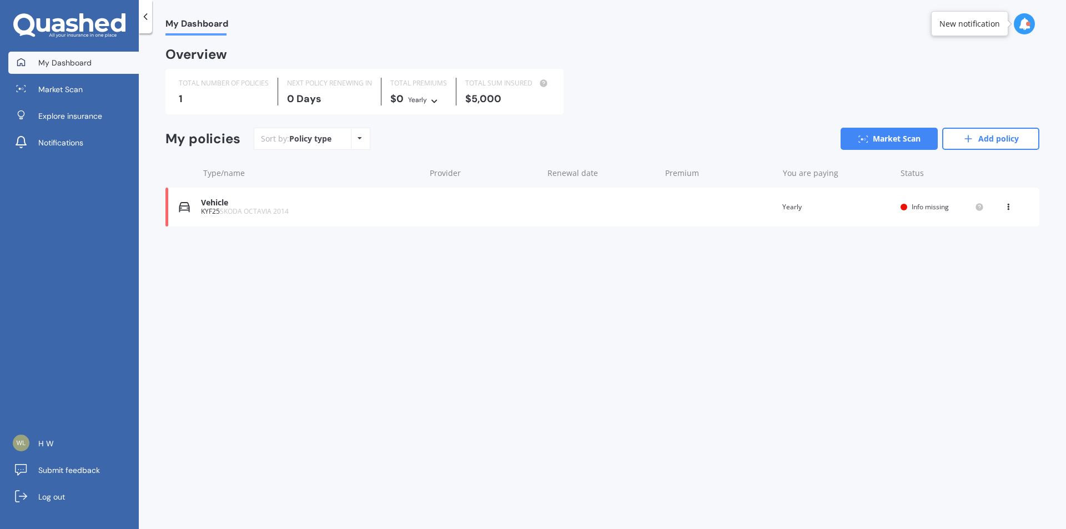
click at [1006, 204] on icon at bounding box center [1008, 205] width 8 height 7
click at [986, 257] on div "Delete" at bounding box center [984, 250] width 110 height 22
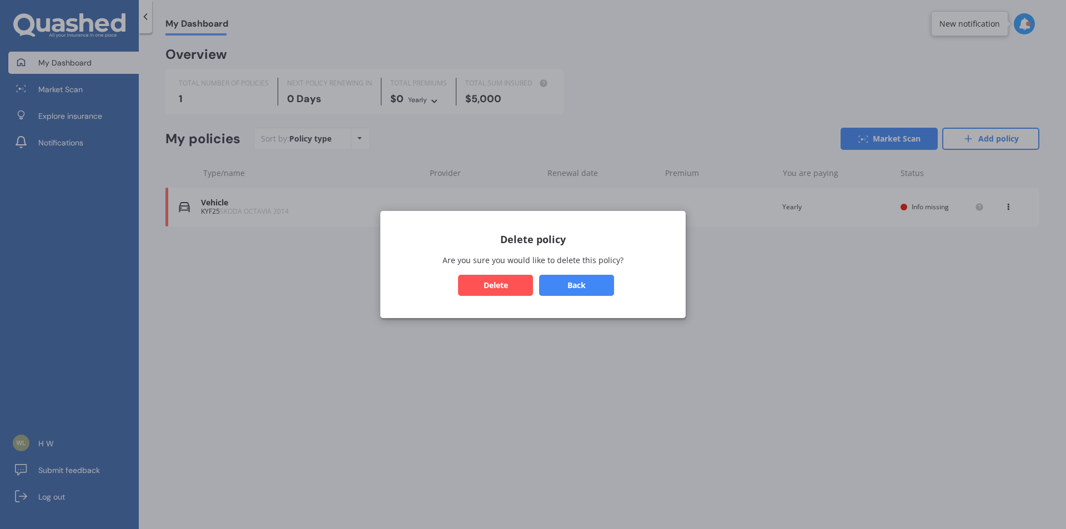
click at [540, 280] on button "Back" at bounding box center [576, 285] width 75 height 21
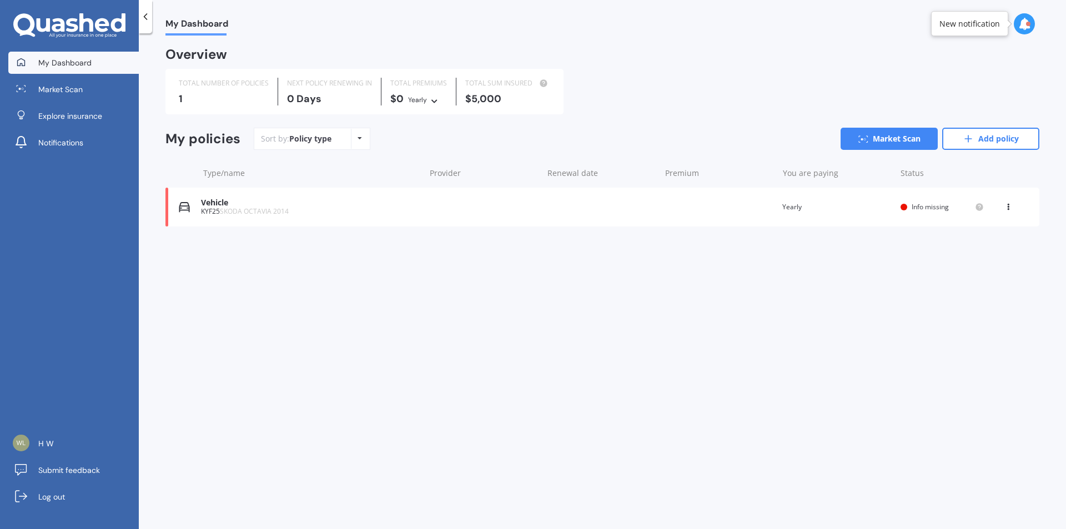
click at [1013, 209] on div "View option View policy Delete" at bounding box center [1009, 207] width 10 height 11
click at [958, 255] on div "Delete" at bounding box center [984, 250] width 110 height 22
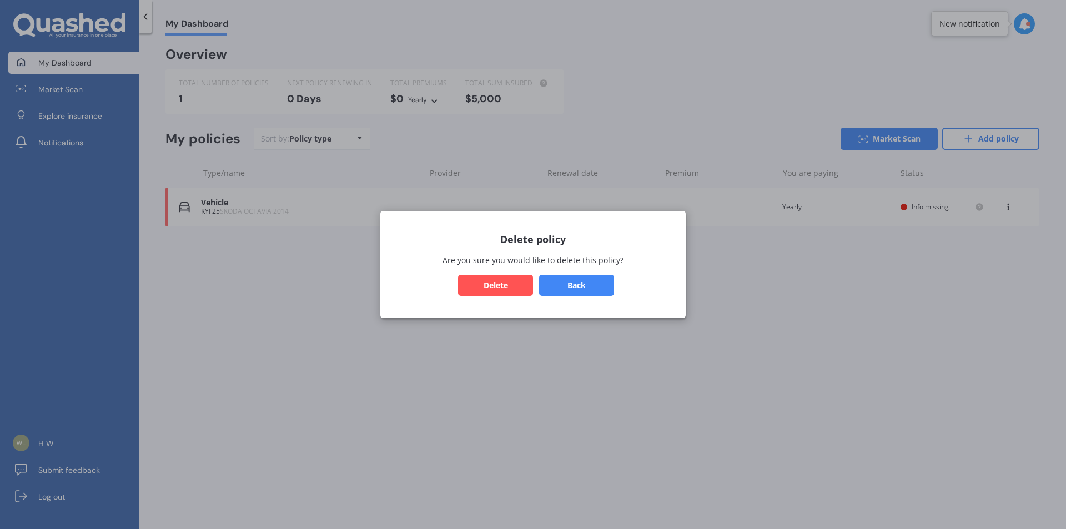
click at [509, 291] on button "Delete" at bounding box center [495, 285] width 75 height 21
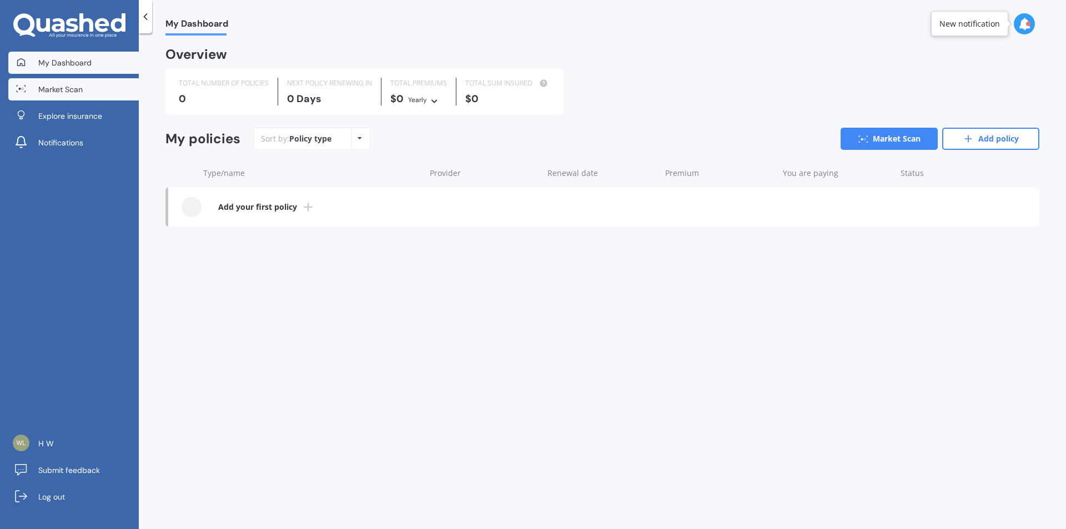
click at [102, 82] on link "Market Scan" at bounding box center [73, 89] width 130 height 22
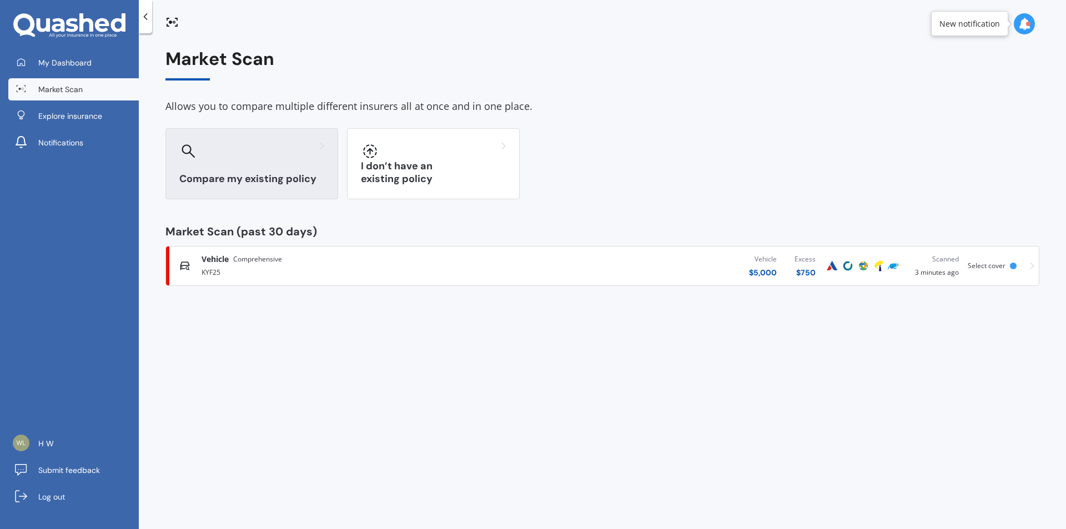
click at [200, 138] on div "Compare my existing policy" at bounding box center [251, 163] width 173 height 71
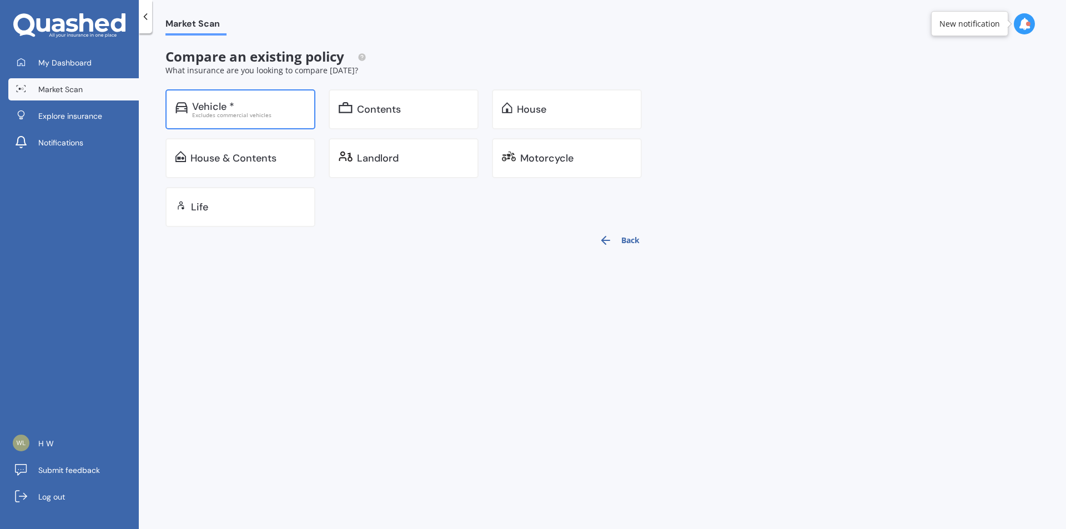
click at [205, 108] on div "Vehicle *" at bounding box center [213, 106] width 42 height 11
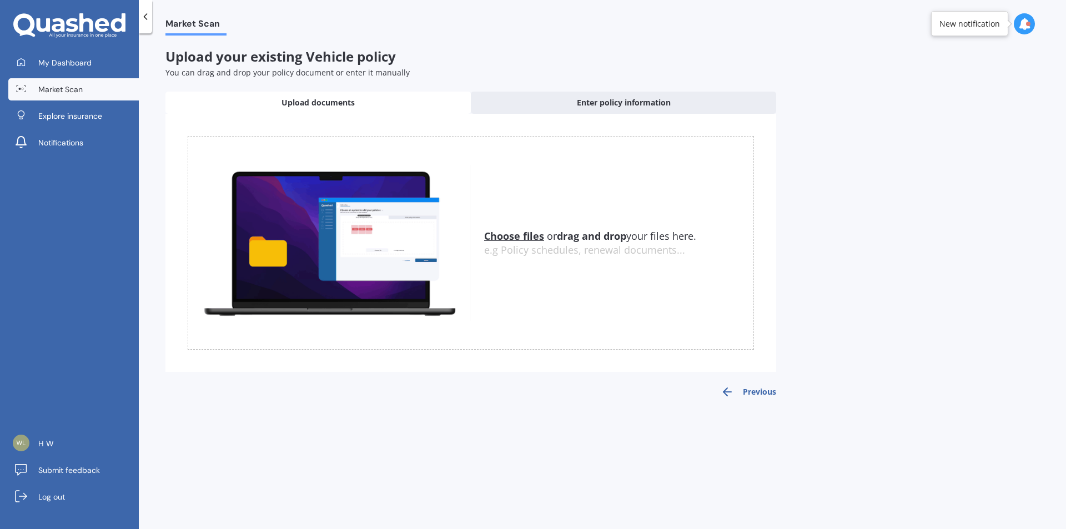
click at [752, 395] on button "Previous" at bounding box center [749, 391] width 56 height 13
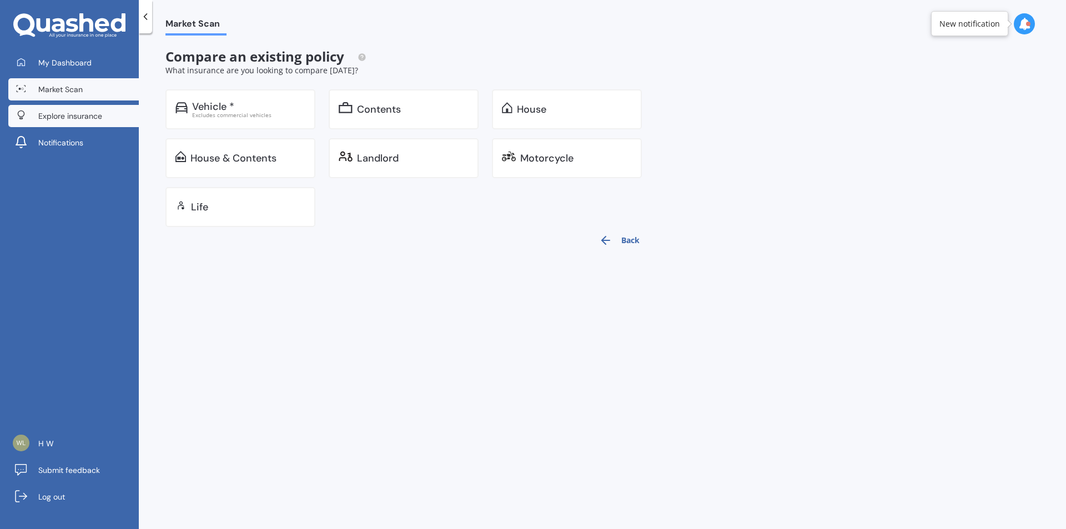
click at [79, 111] on span "Explore insurance" at bounding box center [70, 115] width 64 height 11
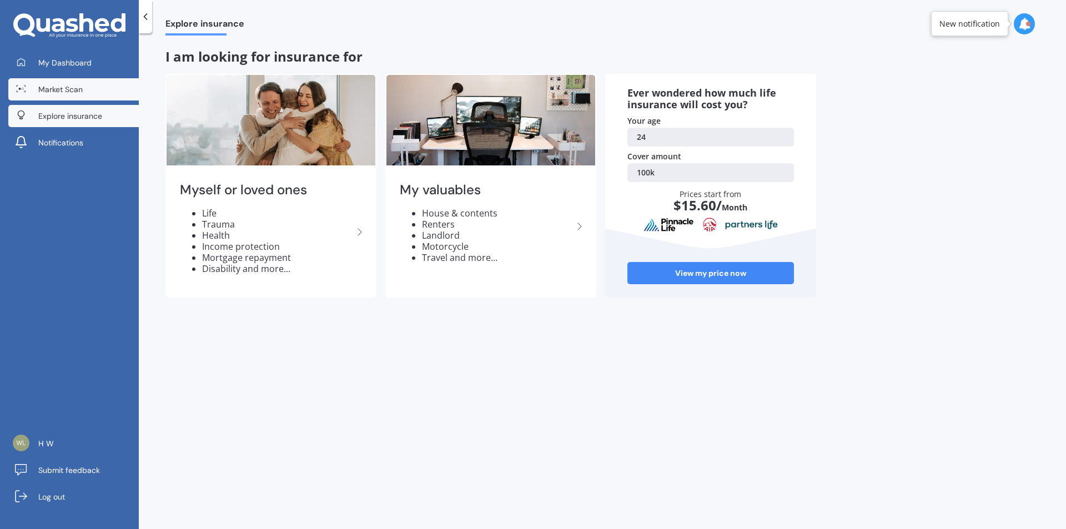
click at [84, 94] on link "Market Scan" at bounding box center [73, 89] width 130 height 22
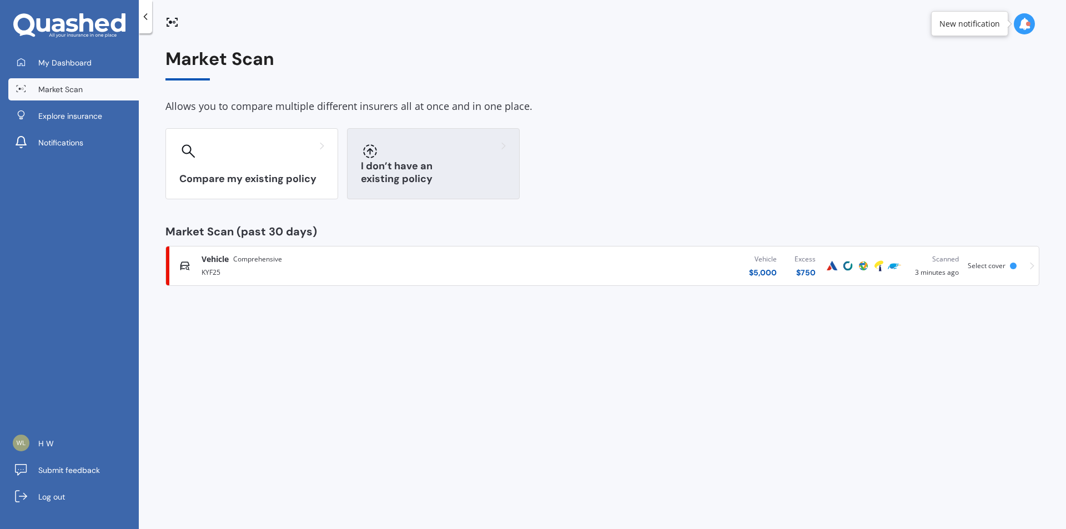
click at [419, 151] on div at bounding box center [433, 151] width 145 height 18
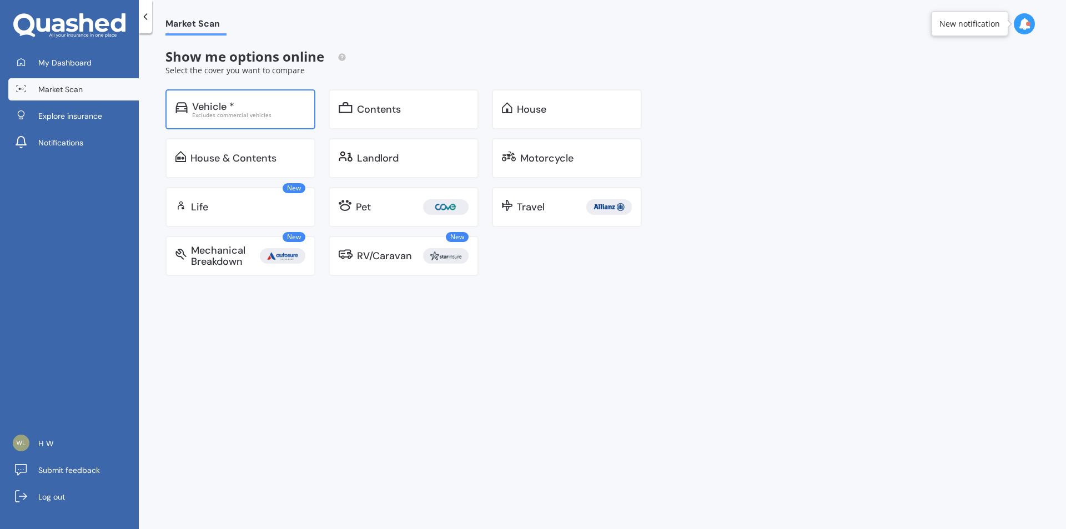
click at [269, 118] on div "Vehicle * Excludes commercial vehicles" at bounding box center [240, 109] width 150 height 40
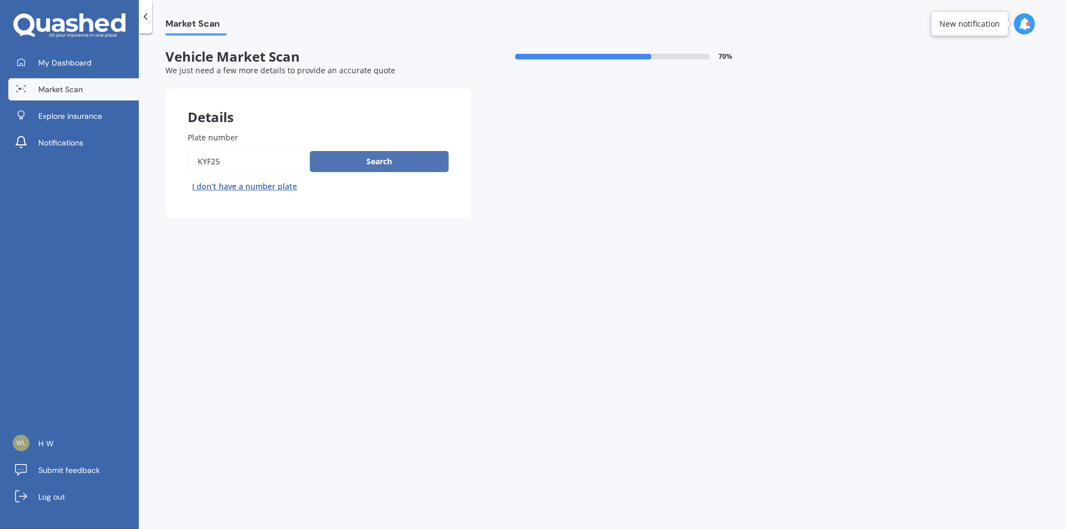
click at [381, 168] on button "Search" at bounding box center [379, 161] width 139 height 21
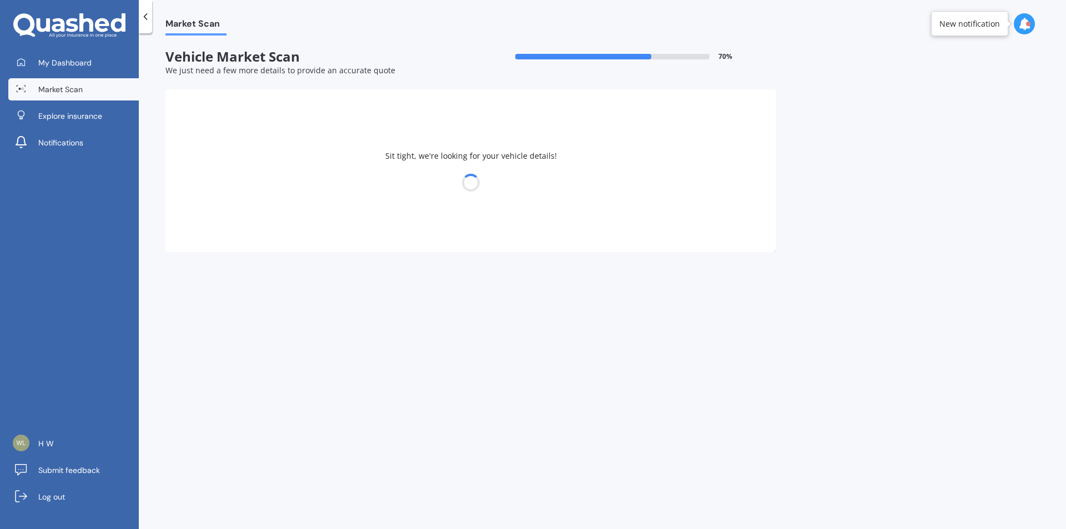
select select "SKODA"
select select "OCTAVIA"
select select "29"
select select "10"
select select "2000"
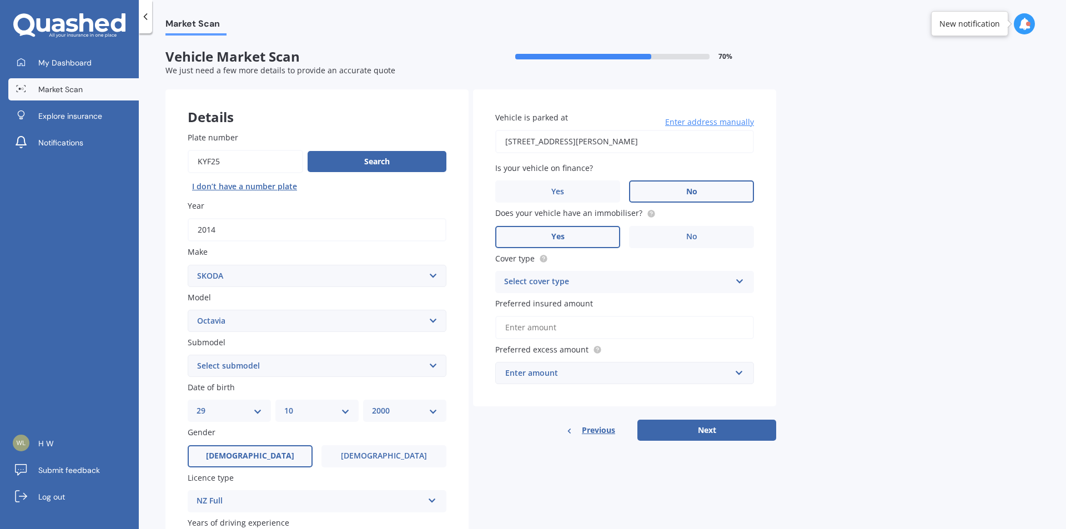
scroll to position [245, 0]
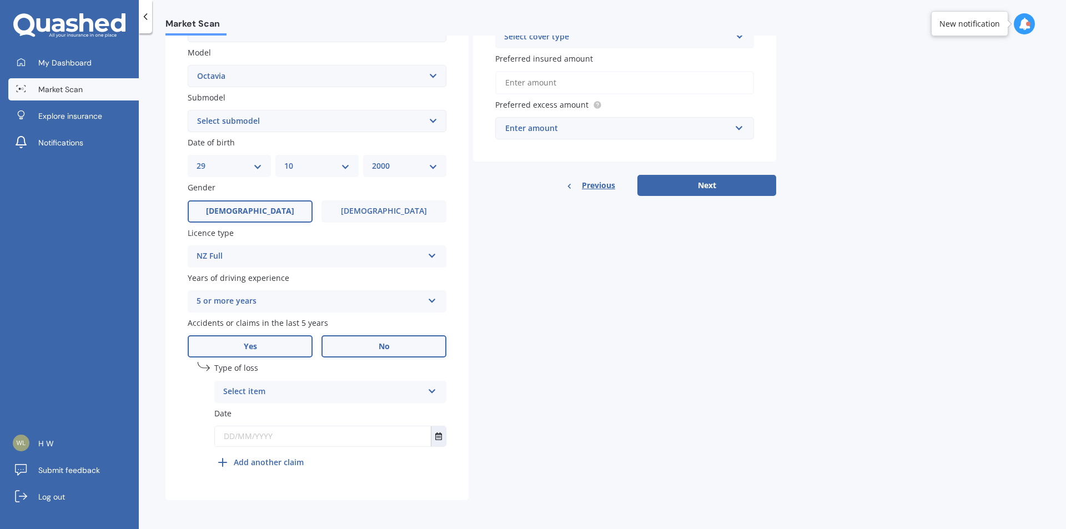
click at [372, 340] on label "No" at bounding box center [383, 346] width 125 height 22
click at [0, 0] on input "No" at bounding box center [0, 0] width 0 height 0
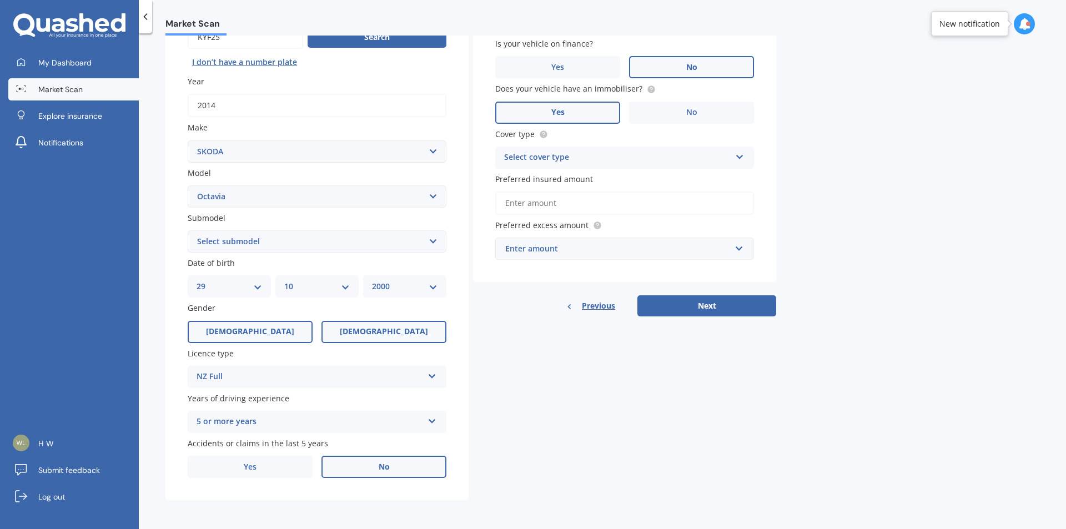
scroll to position [124, 0]
click at [273, 459] on label "Yes" at bounding box center [250, 467] width 125 height 22
click at [0, 0] on input "Yes" at bounding box center [0, 0] width 0 height 0
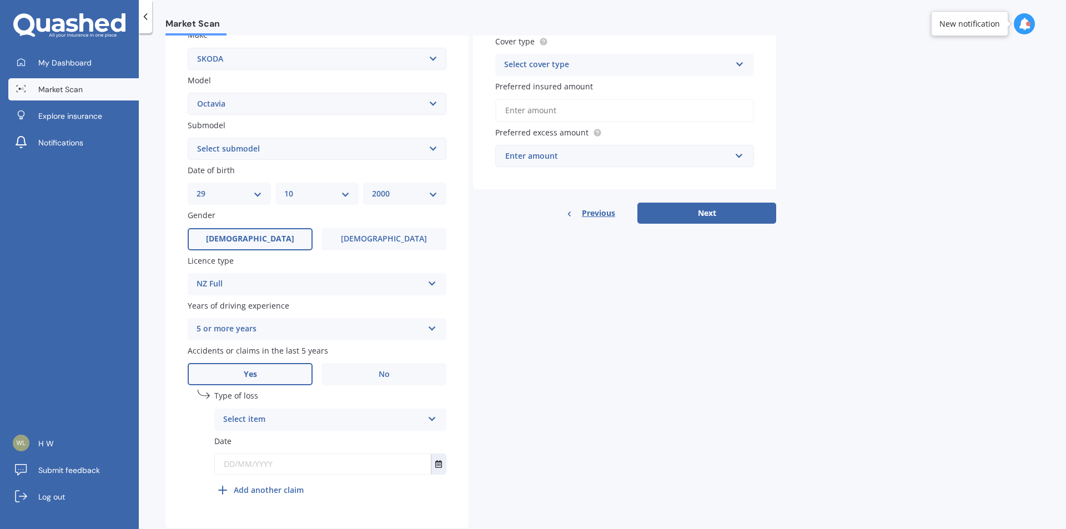
scroll to position [245, 0]
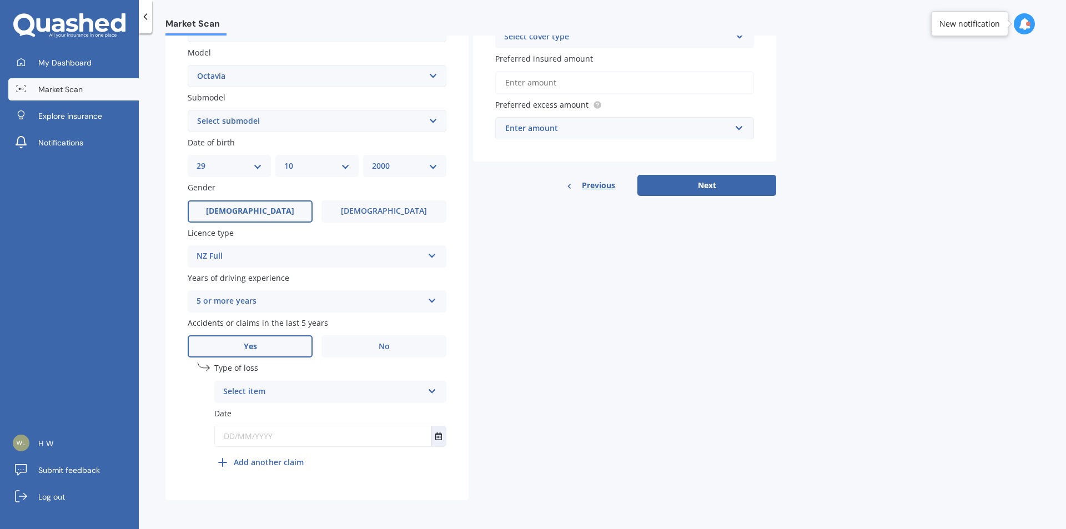
click at [400, 394] on div "Select item" at bounding box center [323, 391] width 200 height 13
click at [336, 431] on div "Not at fault accident" at bounding box center [330, 434] width 231 height 20
click at [385, 436] on input "text" at bounding box center [323, 436] width 216 height 20
click at [433, 436] on button "Select date" at bounding box center [438, 436] width 15 height 20
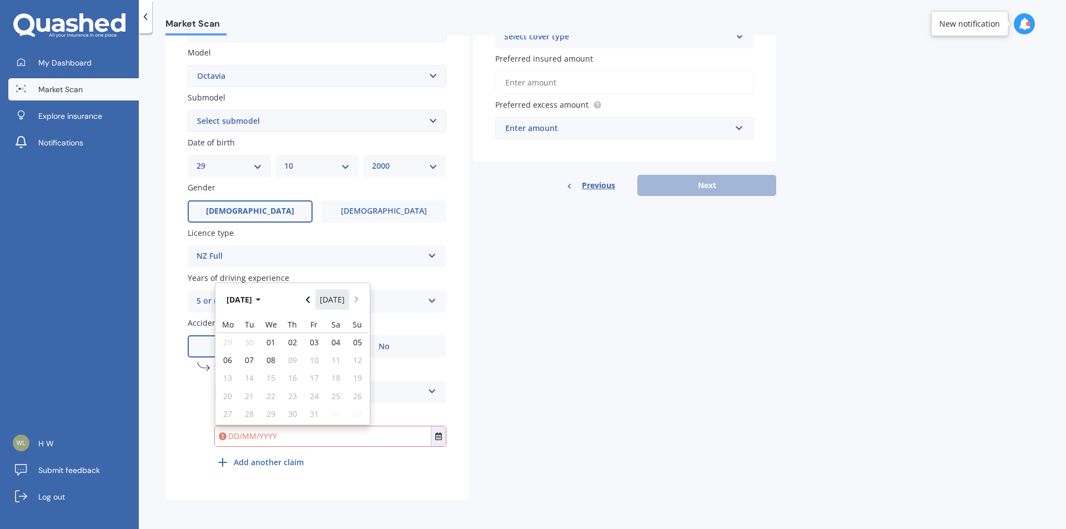
click at [325, 299] on button "[DATE]" at bounding box center [332, 299] width 34 height 20
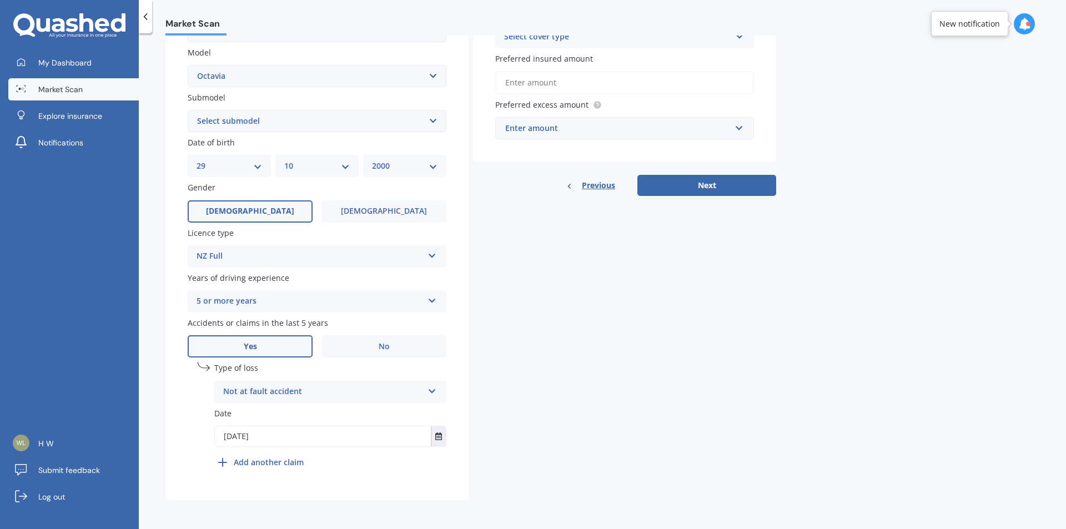
click at [428, 434] on input "[DATE]" at bounding box center [323, 436] width 216 height 20
click at [436, 435] on icon "Select date" at bounding box center [438, 437] width 7 height 8
click at [225, 289] on button "[DATE]" at bounding box center [246, 299] width 48 height 20
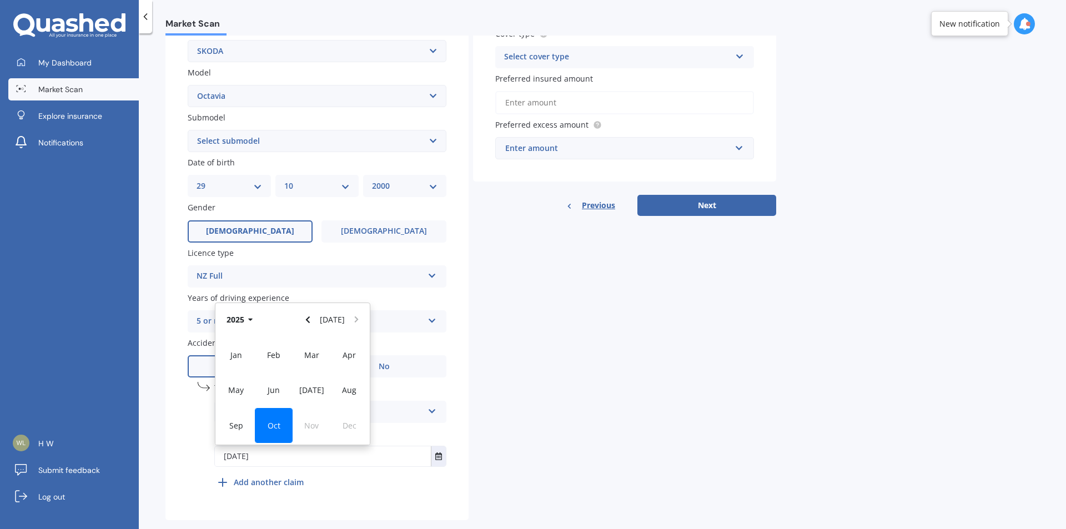
scroll to position [189, 0]
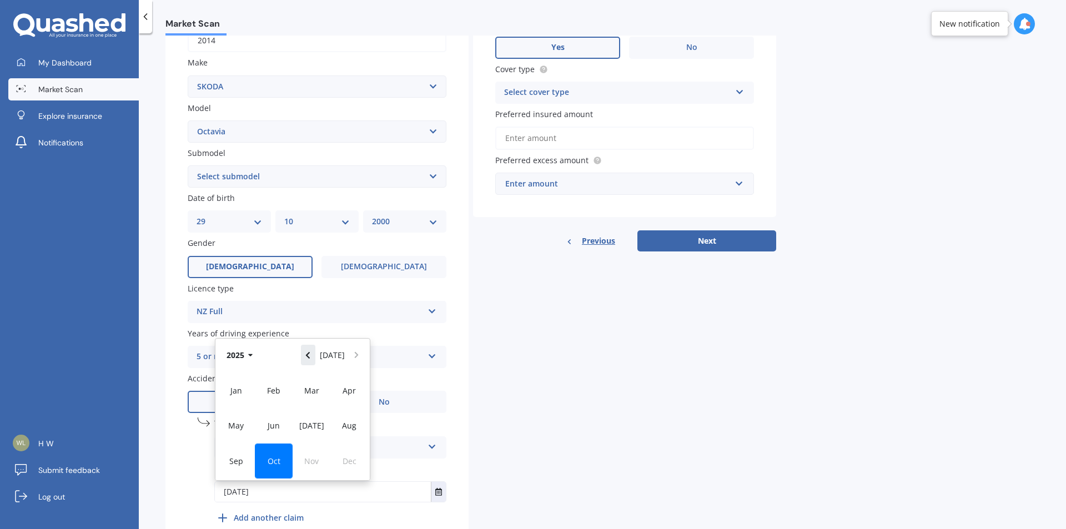
click at [309, 353] on icon "Navigate back" at bounding box center [307, 355] width 5 height 8
click at [313, 431] on div "[DATE]" at bounding box center [312, 425] width 38 height 35
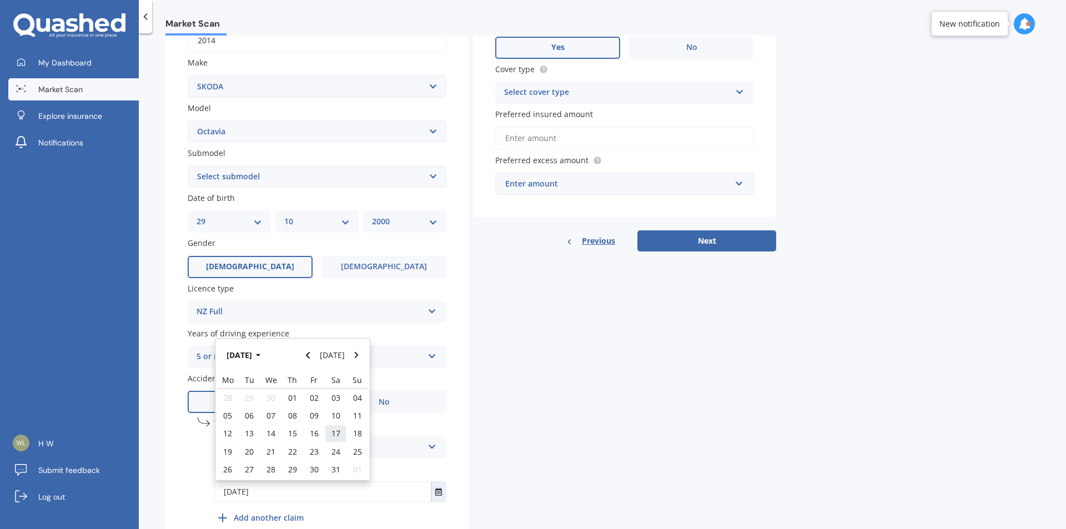
click at [333, 439] on div "17" at bounding box center [336, 434] width 22 height 18
type input "[DATE]"
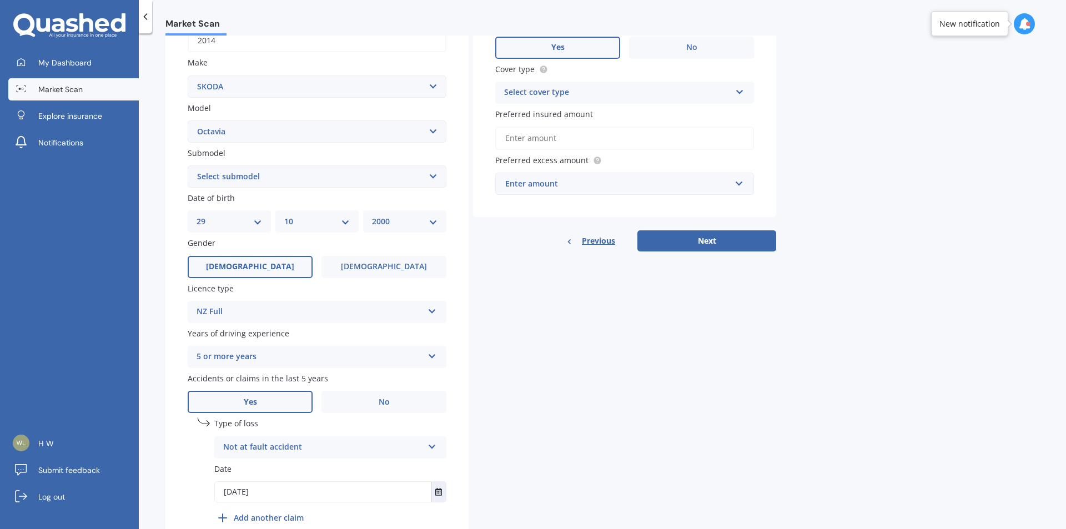
click at [555, 415] on div "Details Plate number Search I don’t have a number plate Year [DATE] Make Select…" at bounding box center [470, 228] width 611 height 656
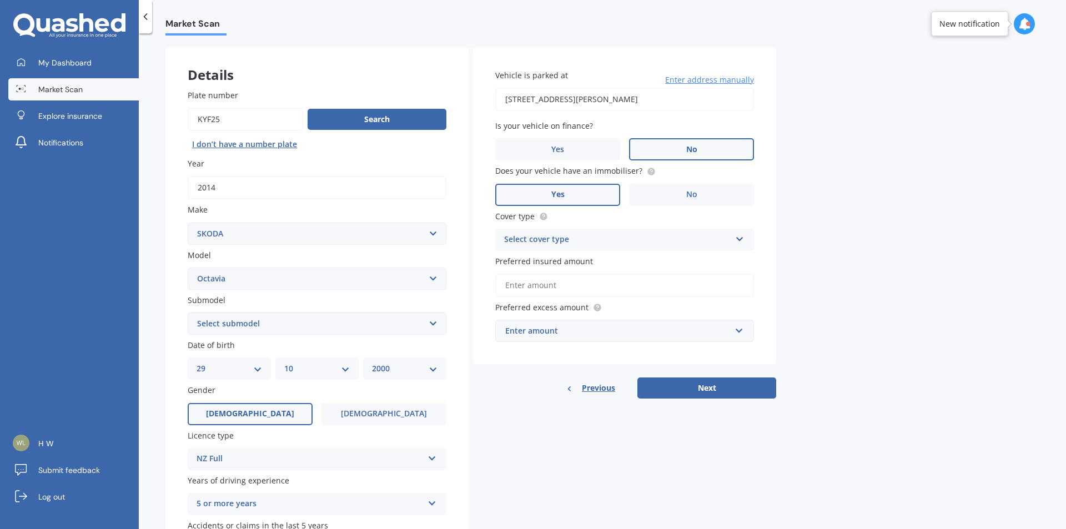
scroll to position [23, 0]
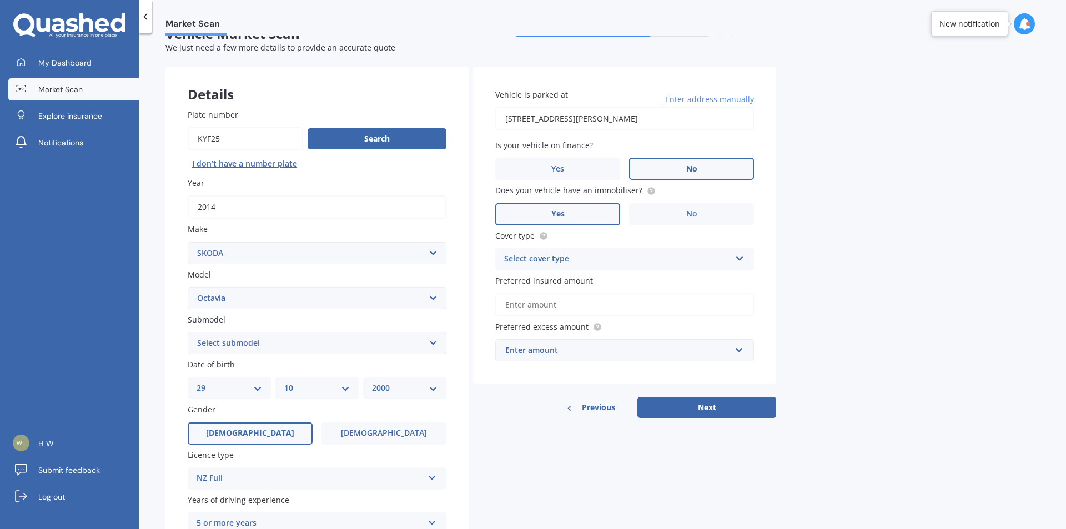
click at [596, 256] on div "Select cover type" at bounding box center [617, 259] width 227 height 13
click at [591, 284] on div "Comprehensive" at bounding box center [625, 281] width 258 height 20
click at [603, 335] on div "Preferred excess amount Enter amount $100 $400 $500 $750 $1,000 $1,500 $2,000" at bounding box center [624, 341] width 259 height 41
click at [587, 299] on input "Preferred insured amount" at bounding box center [624, 304] width 259 height 23
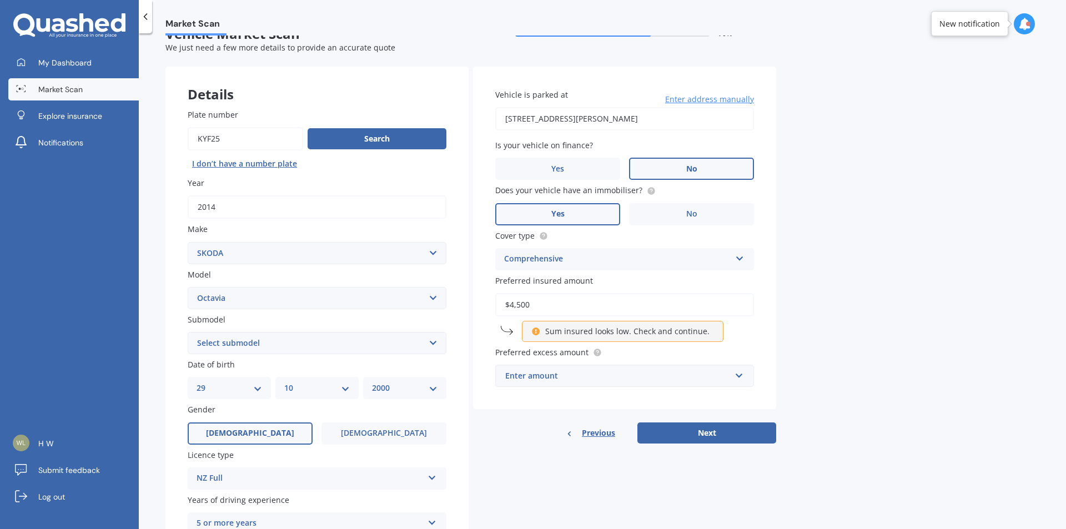
click at [809, 346] on div "Market Scan Vehicle Market Scan 70 % We just need a few more details to provide…" at bounding box center [602, 284] width 927 height 496
drag, startPoint x: 581, startPoint y: 306, endPoint x: 479, endPoint y: 308, distance: 101.6
click at [469, 308] on div "Details Plate number Search I don’t have a number plate Year [DATE] Make Select…" at bounding box center [470, 395] width 611 height 656
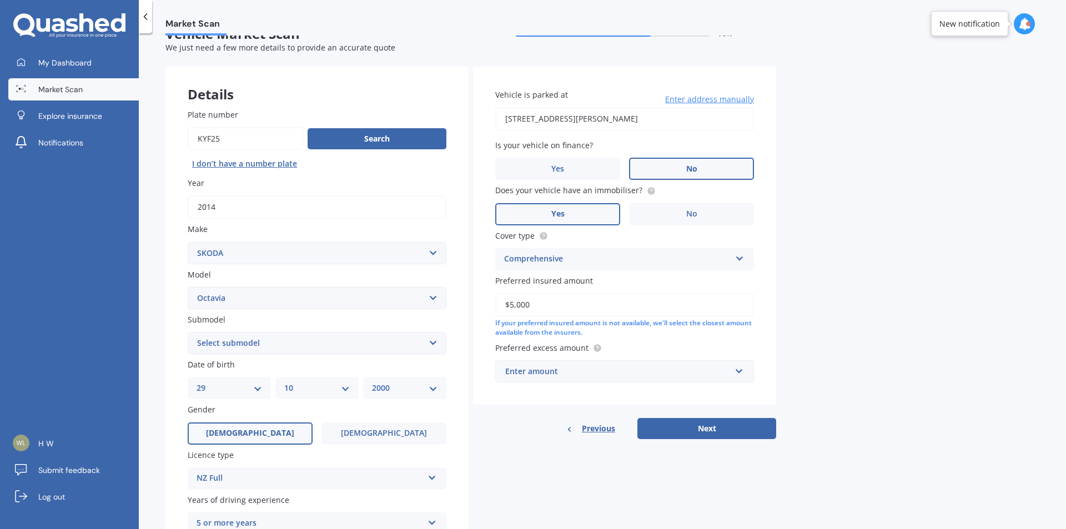
type input "$5,000"
click at [872, 313] on div "Market Scan Vehicle Market Scan 70 % We just need a few more details to provide…" at bounding box center [602, 284] width 927 height 496
click at [679, 371] on div "Enter amount" at bounding box center [617, 371] width 225 height 12
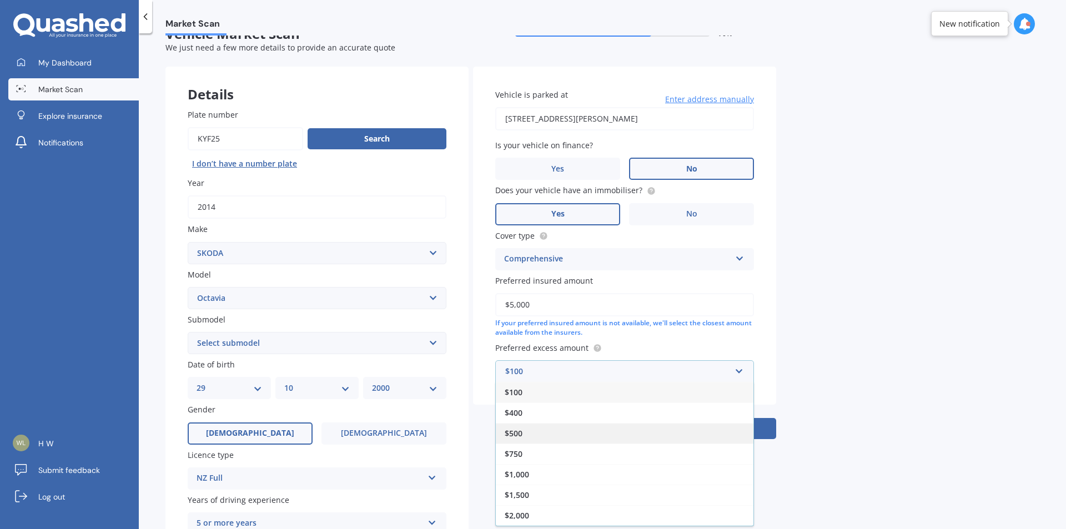
click at [621, 438] on div "$500" at bounding box center [625, 433] width 258 height 21
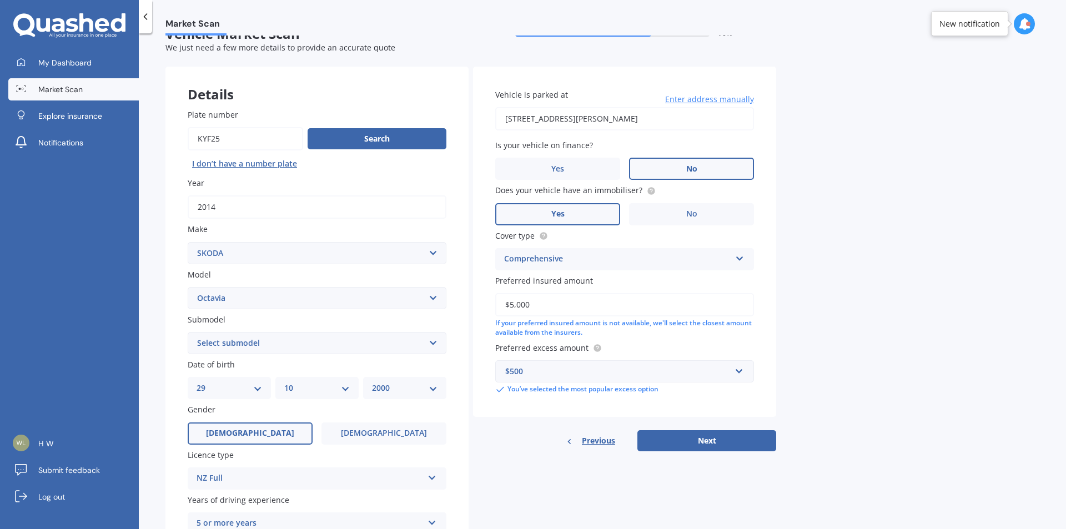
click at [815, 401] on div "Market Scan Vehicle Market Scan 70 % We just need a few more details to provide…" at bounding box center [602, 284] width 927 height 496
click at [649, 371] on div "$500" at bounding box center [617, 371] width 225 height 12
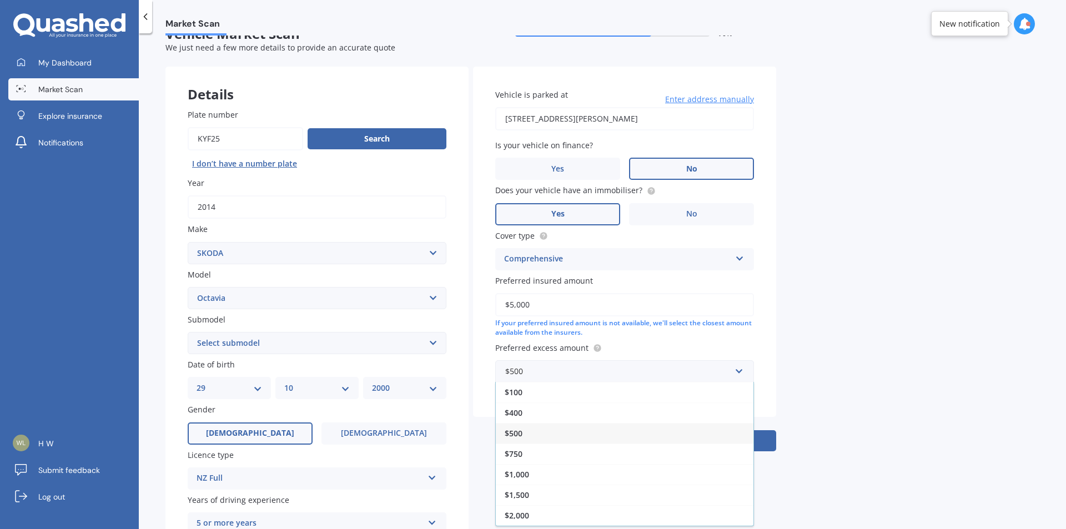
drag, startPoint x: 610, startPoint y: 455, endPoint x: 604, endPoint y: 444, distance: 12.2
click at [610, 455] on div "$750" at bounding box center [625, 454] width 258 height 21
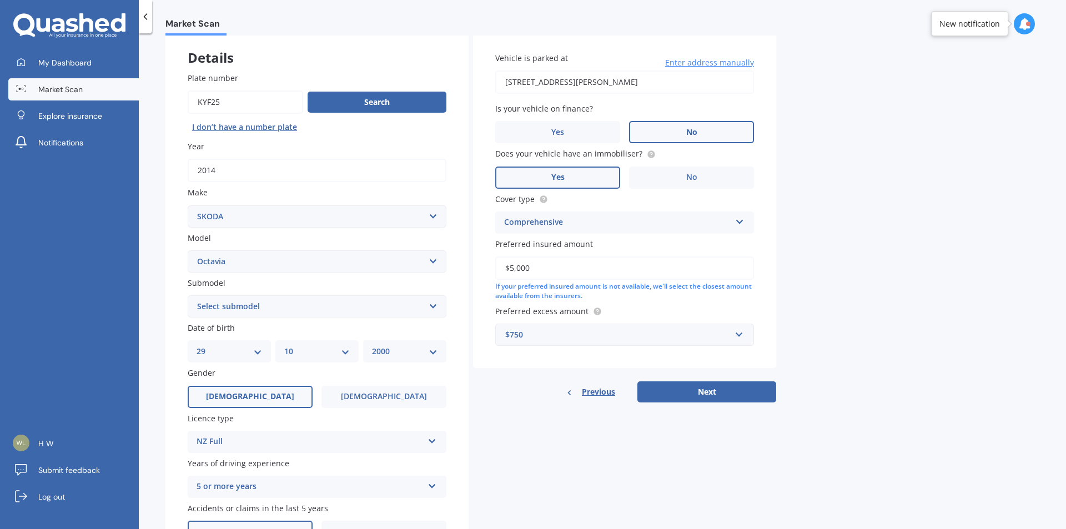
scroll to position [78, 0]
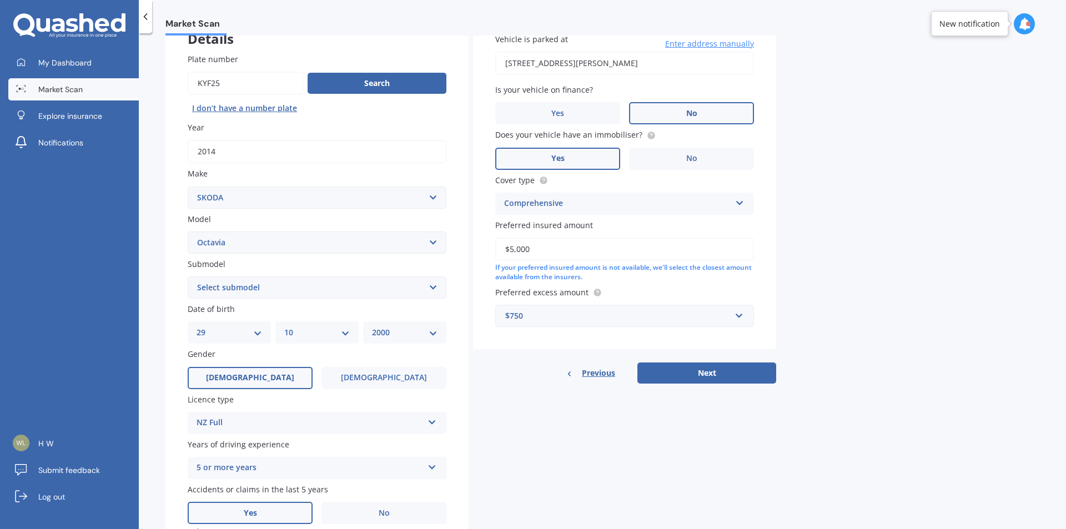
click at [240, 333] on select "DD 01 02 03 04 05 06 07 08 09 10 11 12 13 14 15 16 17 18 19 20 21 22 23 24 25 2…" at bounding box center [230, 332] width 66 height 12
select select "07"
click at [197, 326] on select "DD 01 02 03 04 05 06 07 08 09 10 11 12 13 14 15 16 17 18 19 20 21 22 23 24 25 2…" at bounding box center [230, 332] width 66 height 12
click at [293, 318] on div "Date of birth DD 01 02 03 04 05 06 07 08 09 10 11 12 13 14 15 16 17 18 19 20 21…" at bounding box center [317, 323] width 259 height 41
click at [300, 330] on select "MM 01 02 03 04 05 06 07 08 09 10 11 12" at bounding box center [317, 332] width 66 height 12
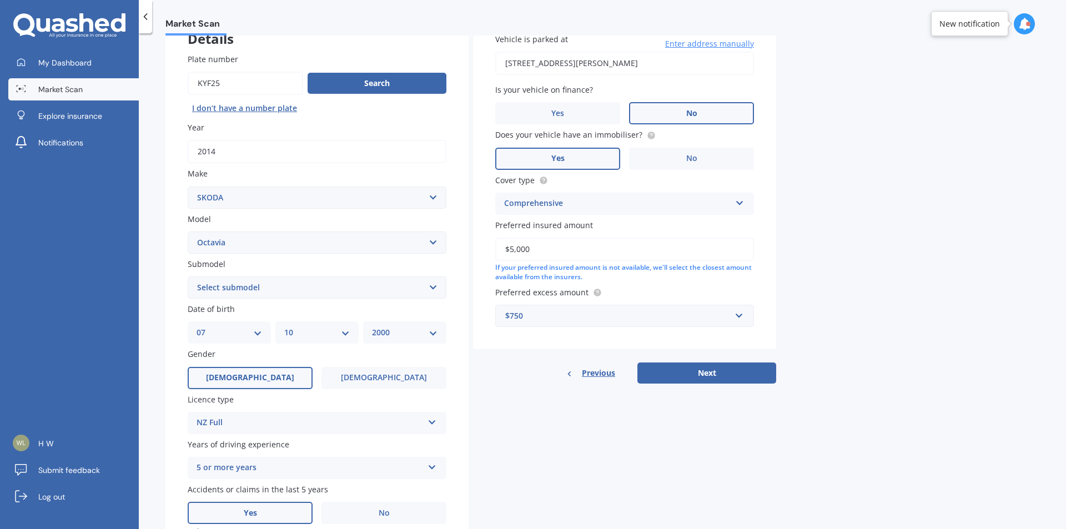
select select "06"
click at [284, 326] on select "MM 01 02 03 04 05 06 07 08 09 10 11 12" at bounding box center [317, 332] width 66 height 12
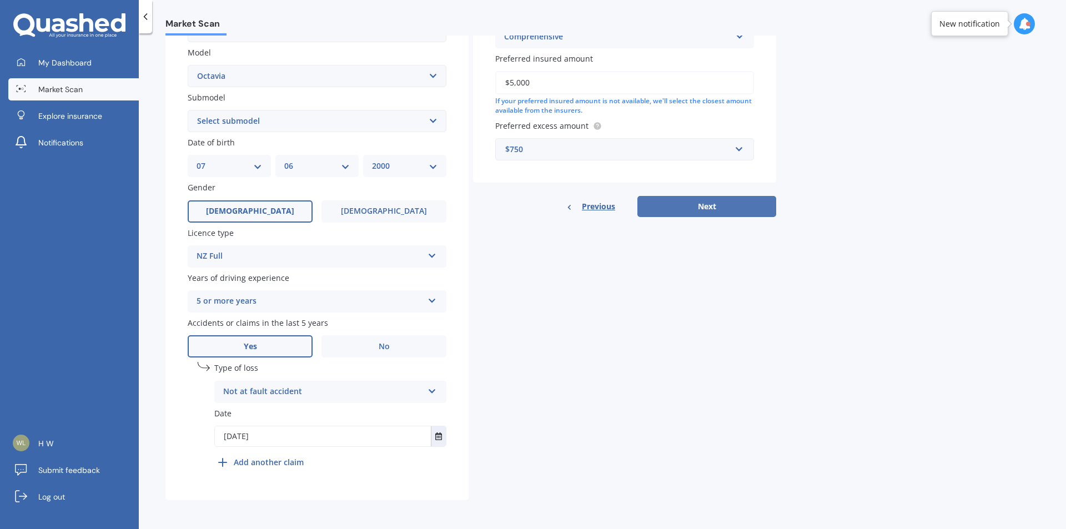
click at [740, 212] on button "Next" at bounding box center [706, 206] width 139 height 21
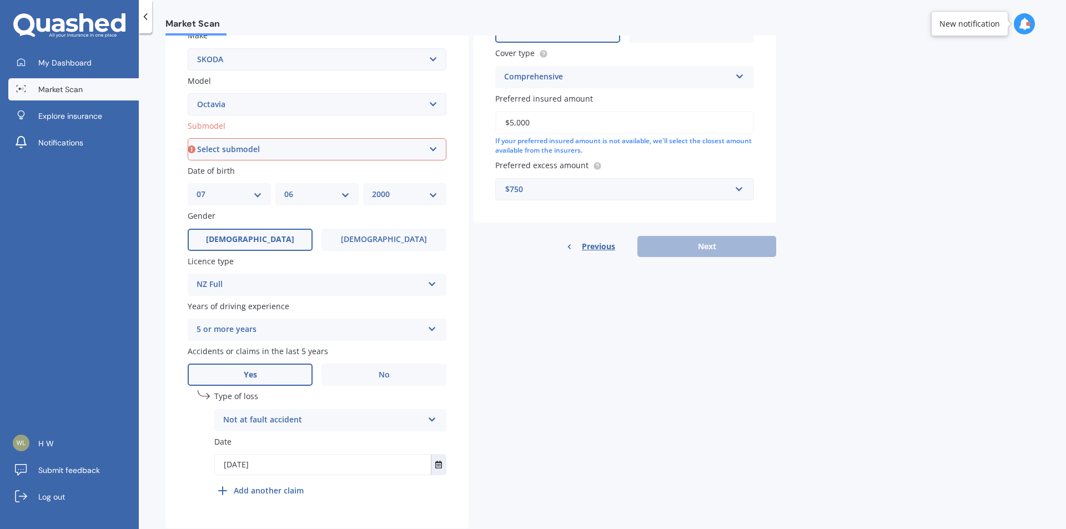
scroll to position [189, 0]
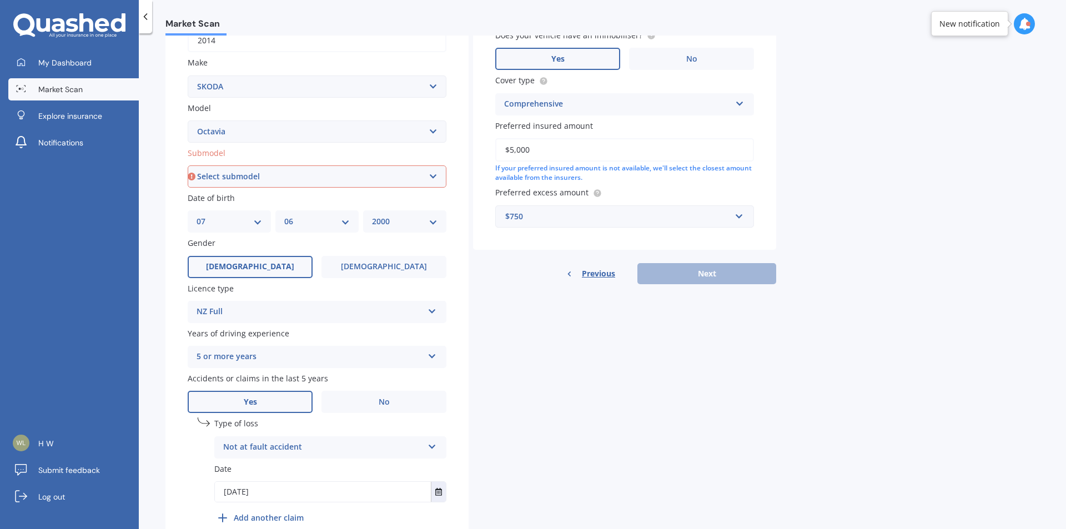
click at [359, 182] on select "Select submodel (All other) Combi vRS 2.0 TDI Combi 1.6 TDI Combi 1.9 TDI Combi…" at bounding box center [317, 176] width 259 height 22
click at [349, 174] on select "Select submodel (All other) Combi vRS 2.0 TDI Combi 1.6 TDI Combi 1.9 TDI Combi…" at bounding box center [317, 176] width 259 height 22
select select "COMBI 1.6 TDI"
click at [188, 165] on select "Select submodel (All other) Combi vRS 2.0 TDI Combi 1.6 TDI Combi 1.9 TDI Combi…" at bounding box center [317, 176] width 259 height 22
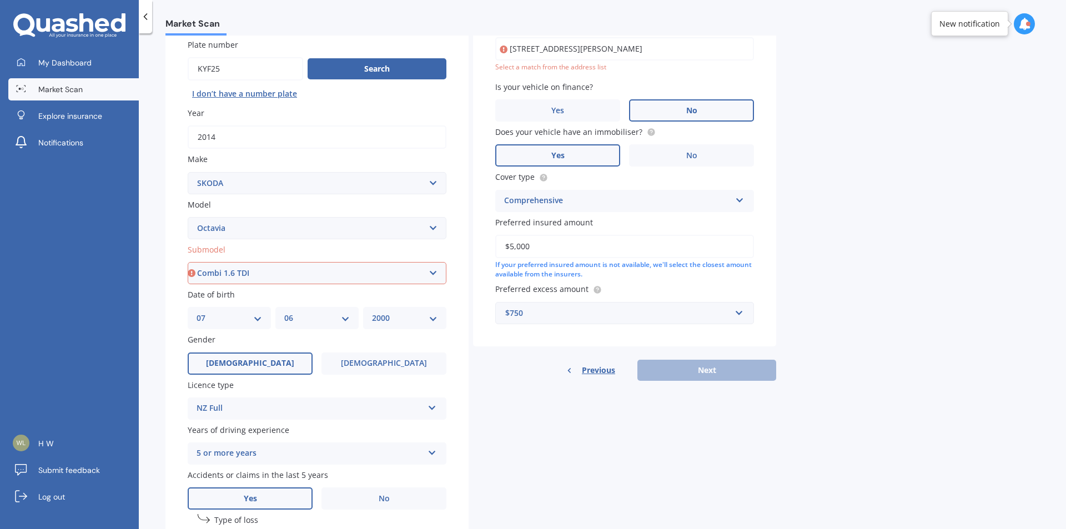
scroll to position [76, 0]
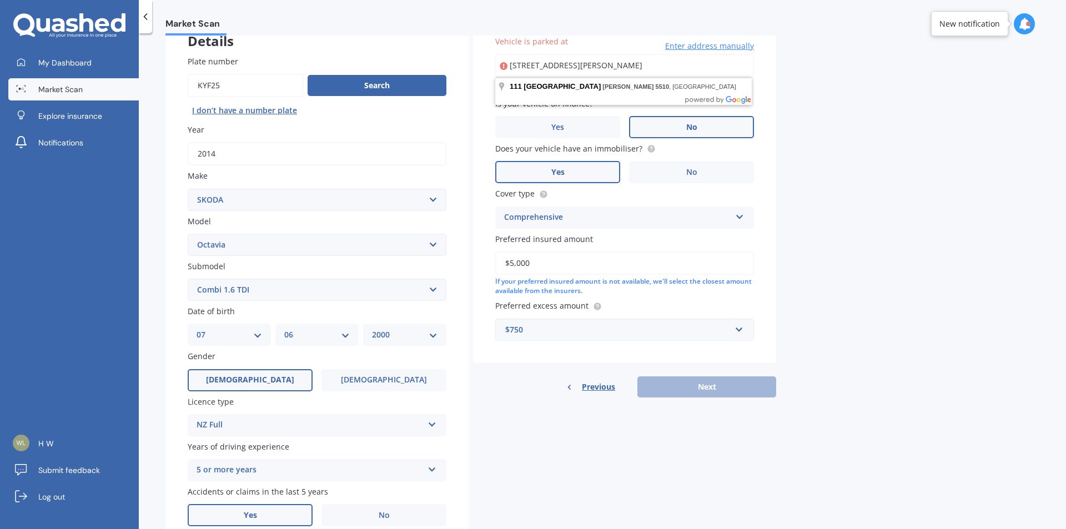
type input "[STREET_ADDRESS][PERSON_NAME]"
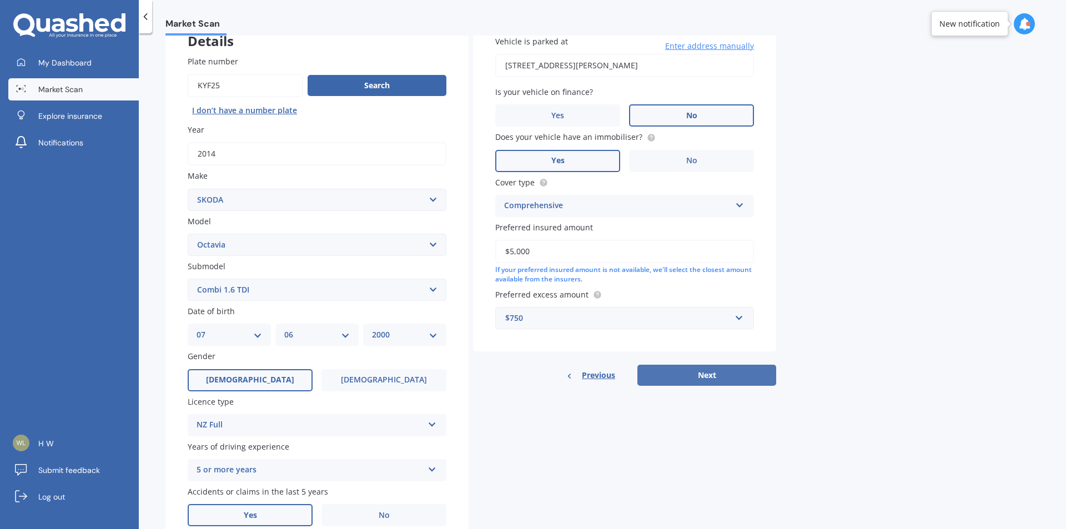
drag, startPoint x: 721, startPoint y: 370, endPoint x: 904, endPoint y: 377, distance: 182.8
click at [721, 371] on button "Next" at bounding box center [706, 375] width 139 height 21
select select "07"
select select "06"
select select "2000"
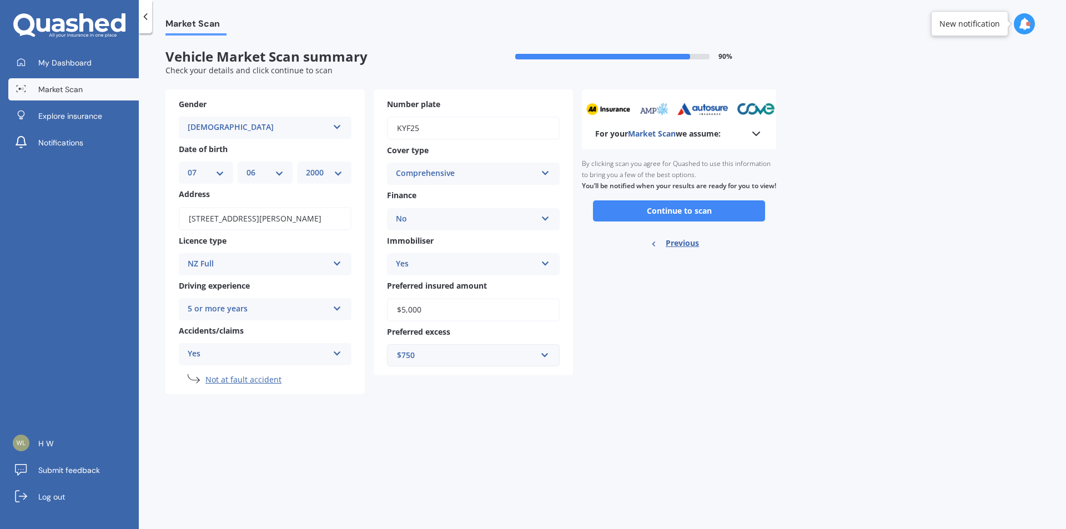
scroll to position [0, 0]
click at [698, 217] on button "Continue to scan" at bounding box center [679, 210] width 172 height 21
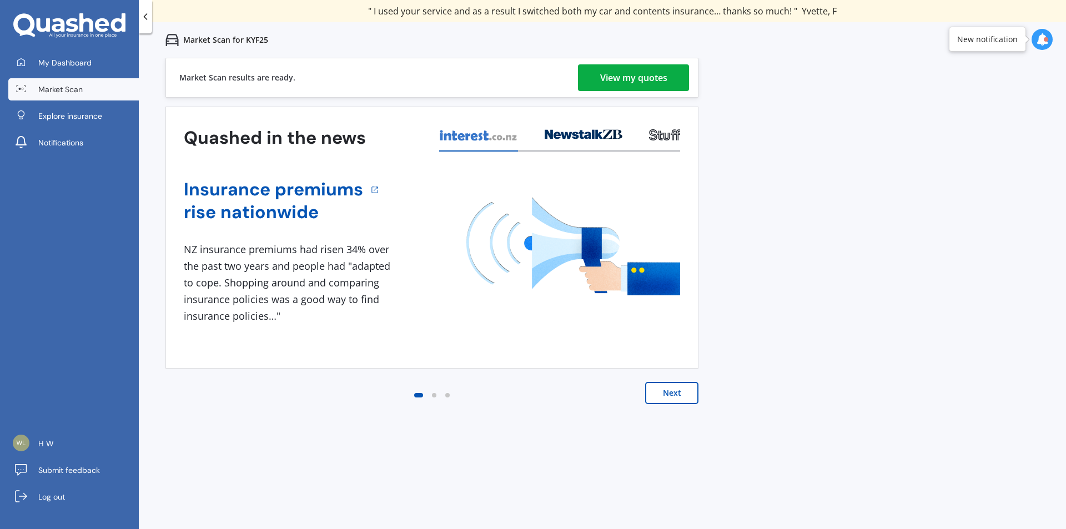
click at [622, 81] on div "View my quotes" at bounding box center [633, 77] width 67 height 27
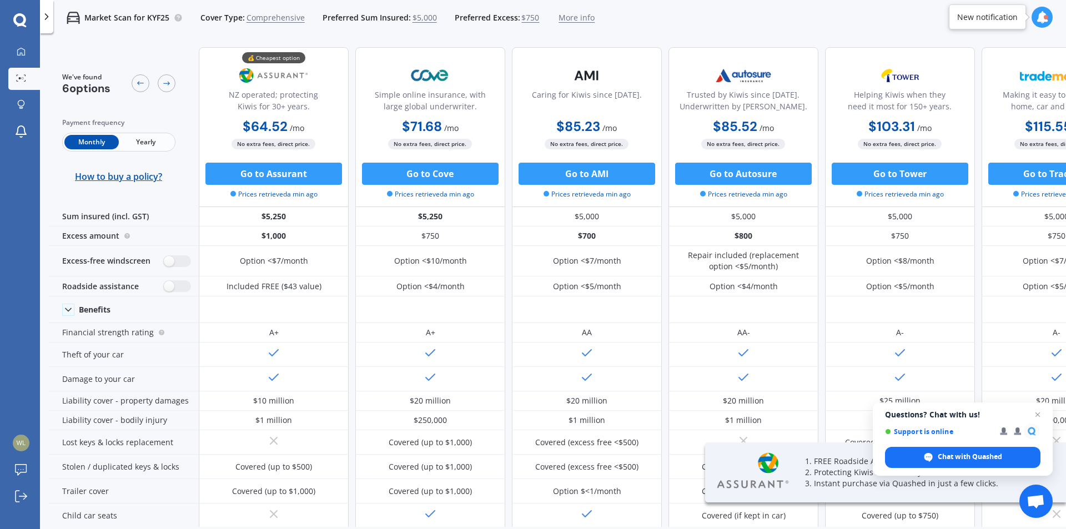
click at [155, 146] on span "Yearly" at bounding box center [146, 142] width 54 height 14
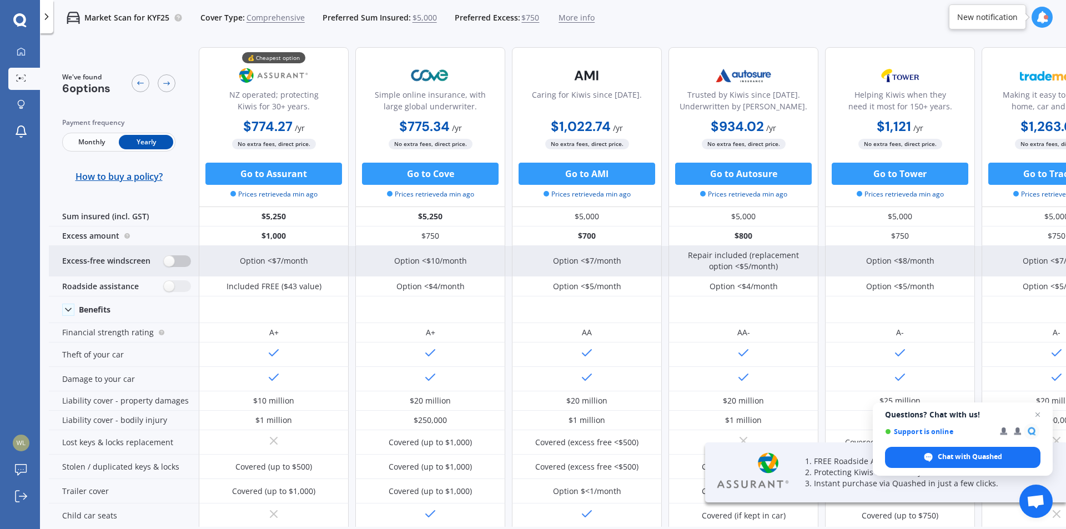
click at [179, 265] on label at bounding box center [177, 261] width 27 height 12
radio input "true"
